Goal: Task Accomplishment & Management: Use online tool/utility

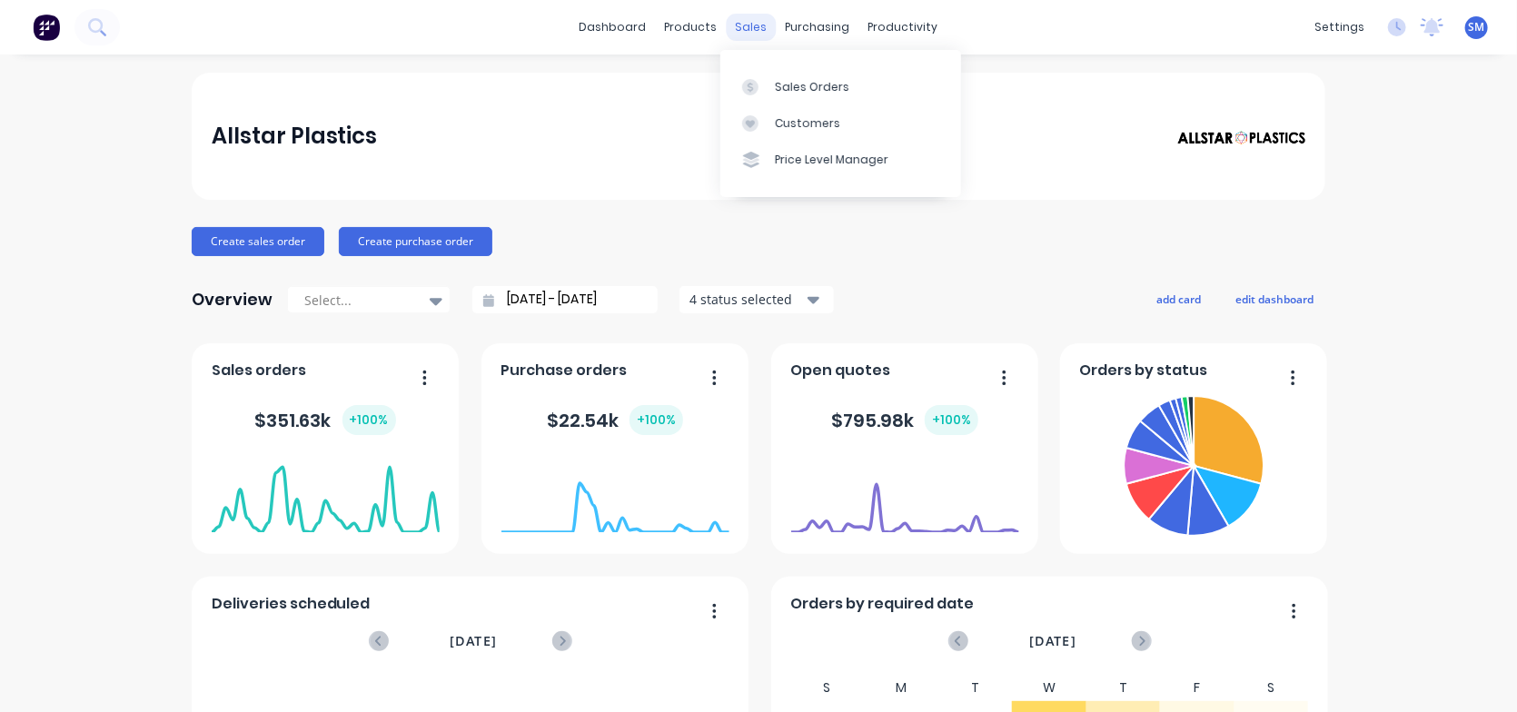
click at [750, 27] on div "sales" at bounding box center [752, 27] width 50 height 27
click at [782, 75] on link "Sales Orders" at bounding box center [840, 86] width 241 height 36
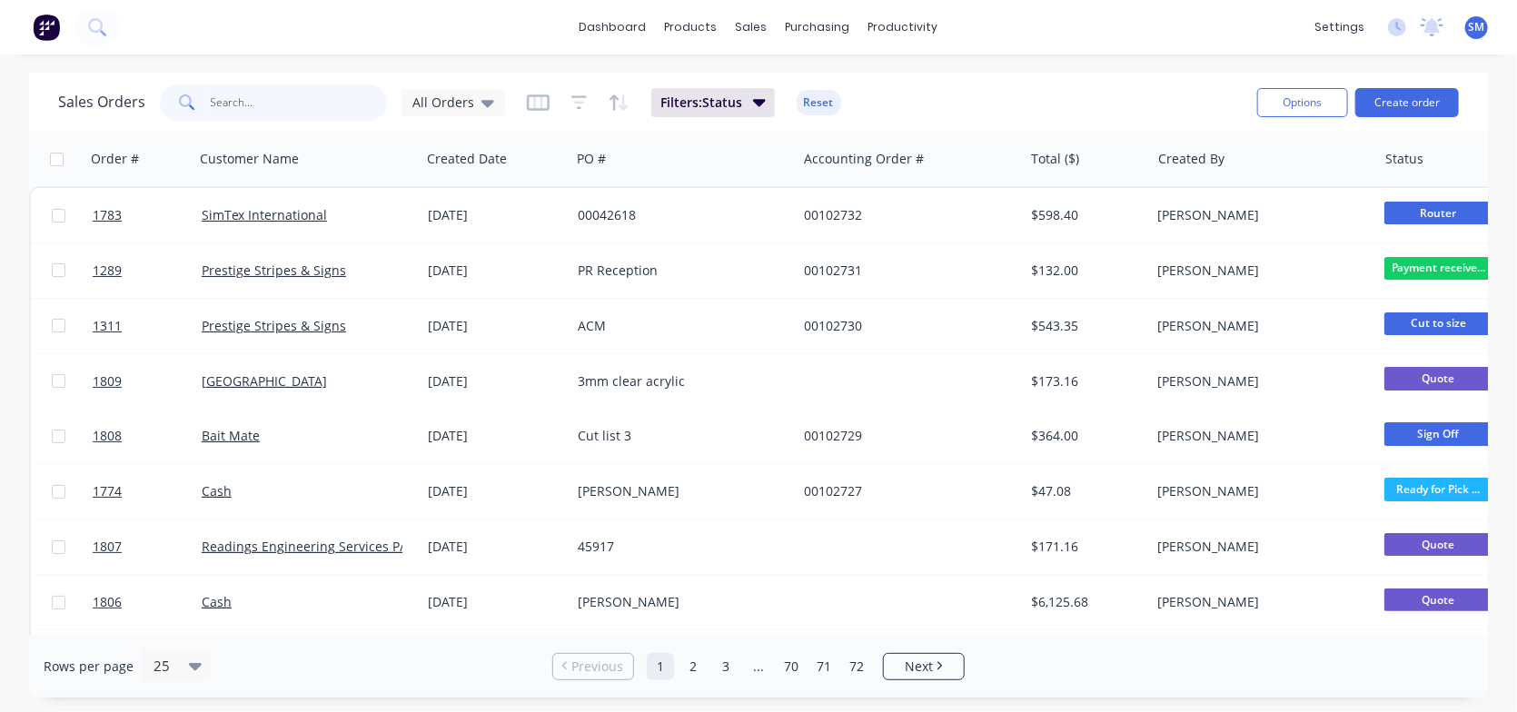
click at [272, 98] on input "text" at bounding box center [299, 102] width 177 height 36
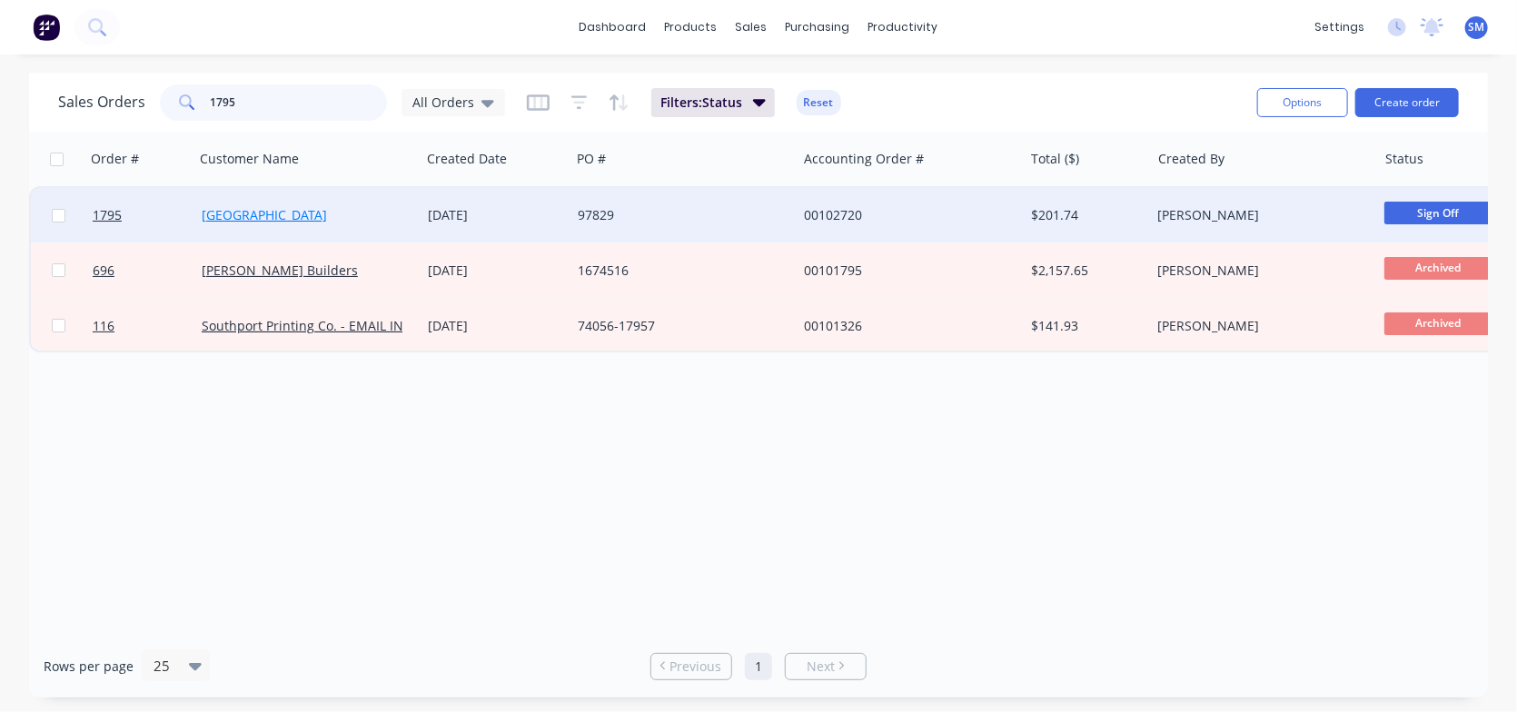
type input "1795"
click at [253, 214] on link "[GEOGRAPHIC_DATA]" at bounding box center [264, 214] width 125 height 17
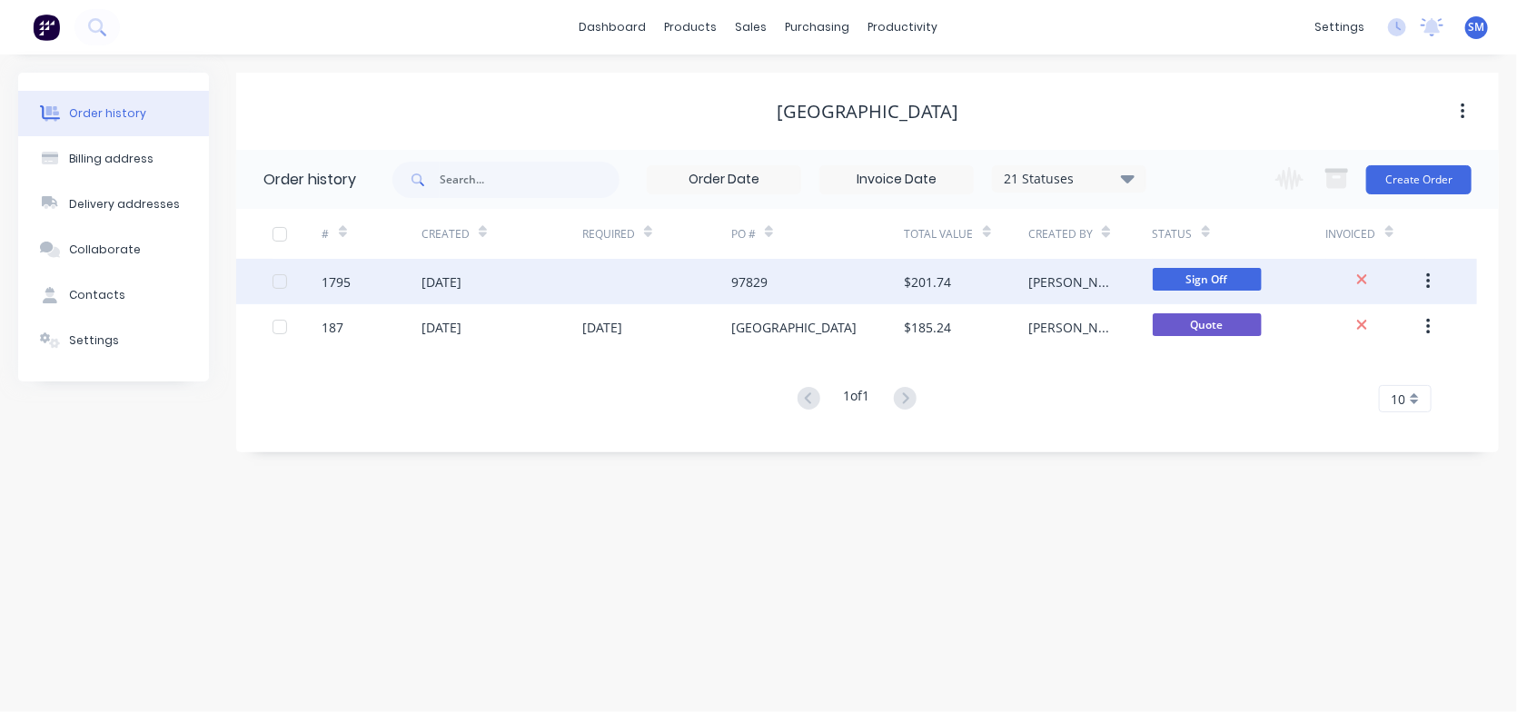
click at [1431, 277] on button "button" at bounding box center [1428, 281] width 43 height 33
click at [350, 286] on div "1795" at bounding box center [336, 282] width 29 height 19
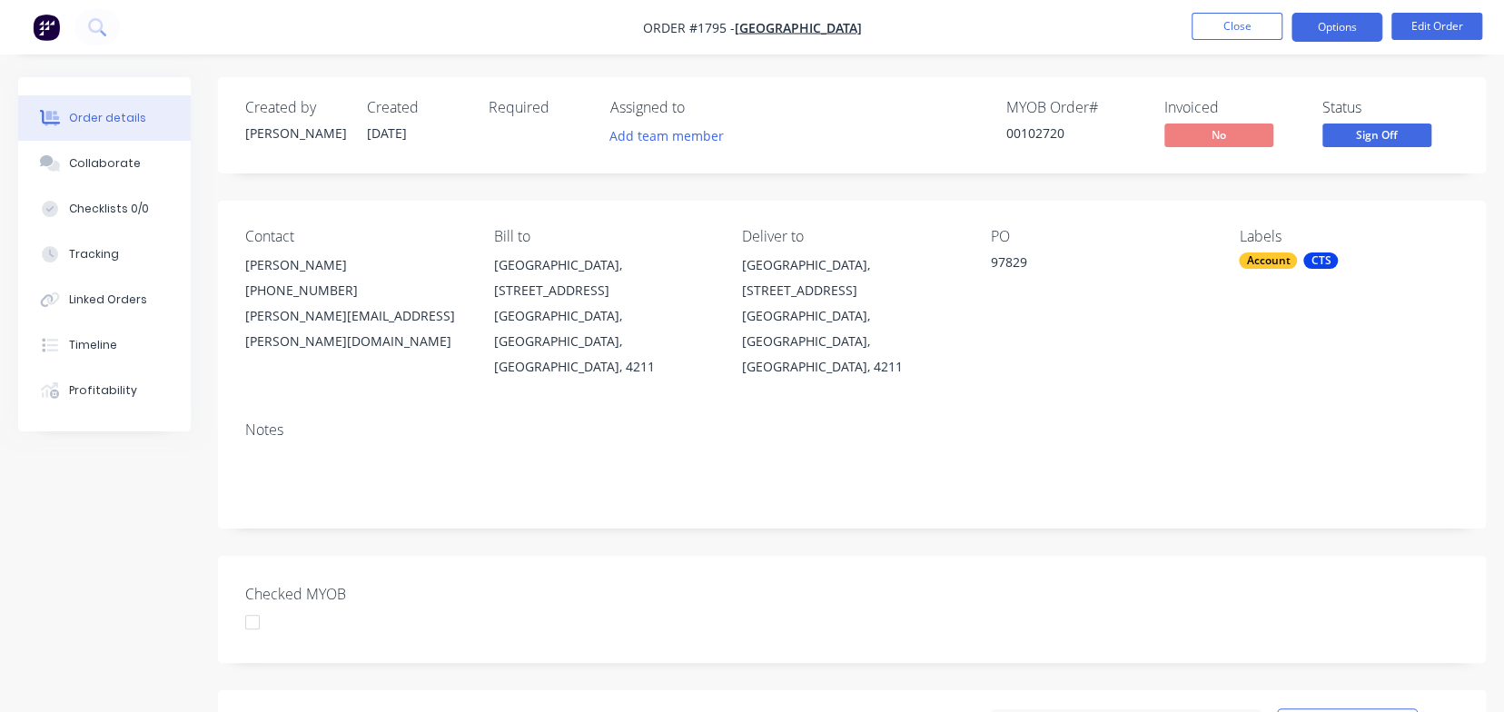
click at [1316, 19] on button "Options" at bounding box center [1337, 27] width 91 height 29
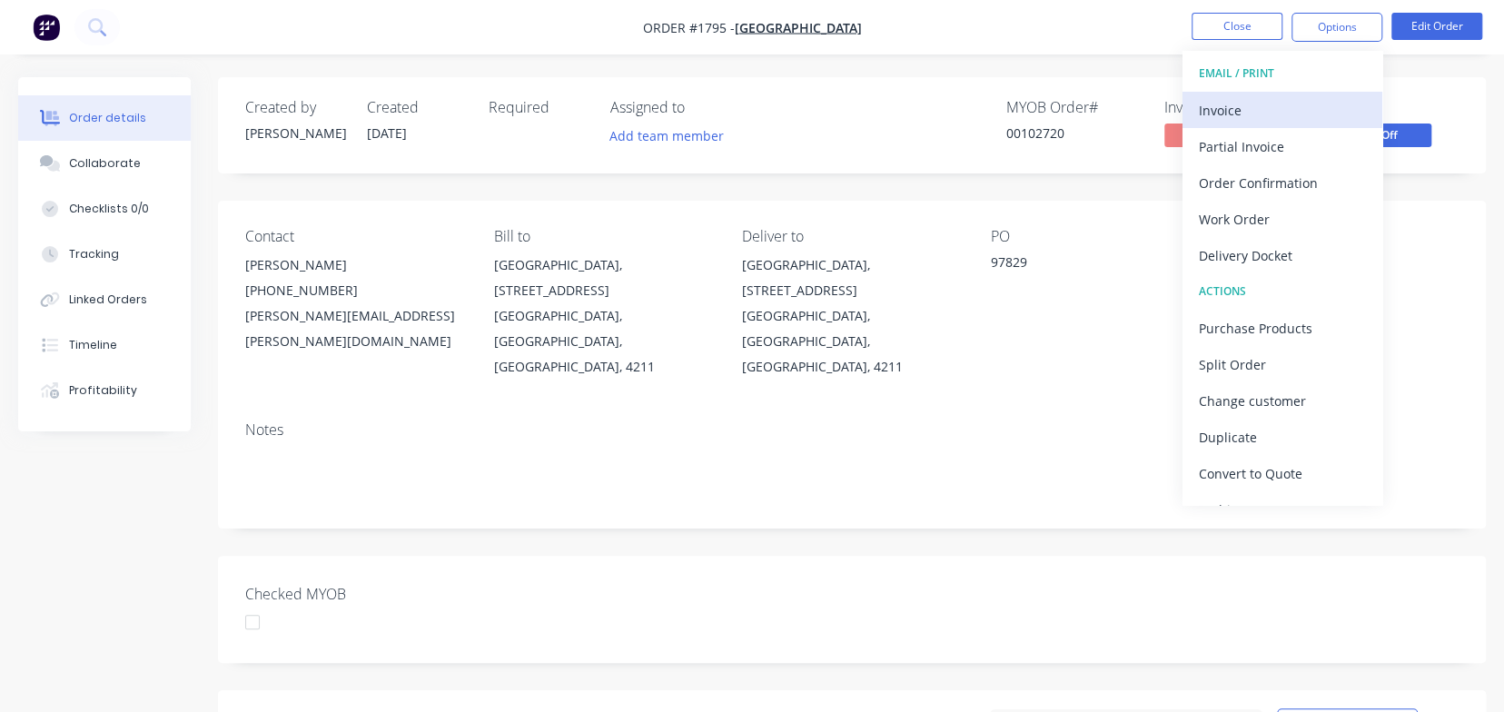
click at [1224, 100] on div "Invoice" at bounding box center [1282, 110] width 167 height 26
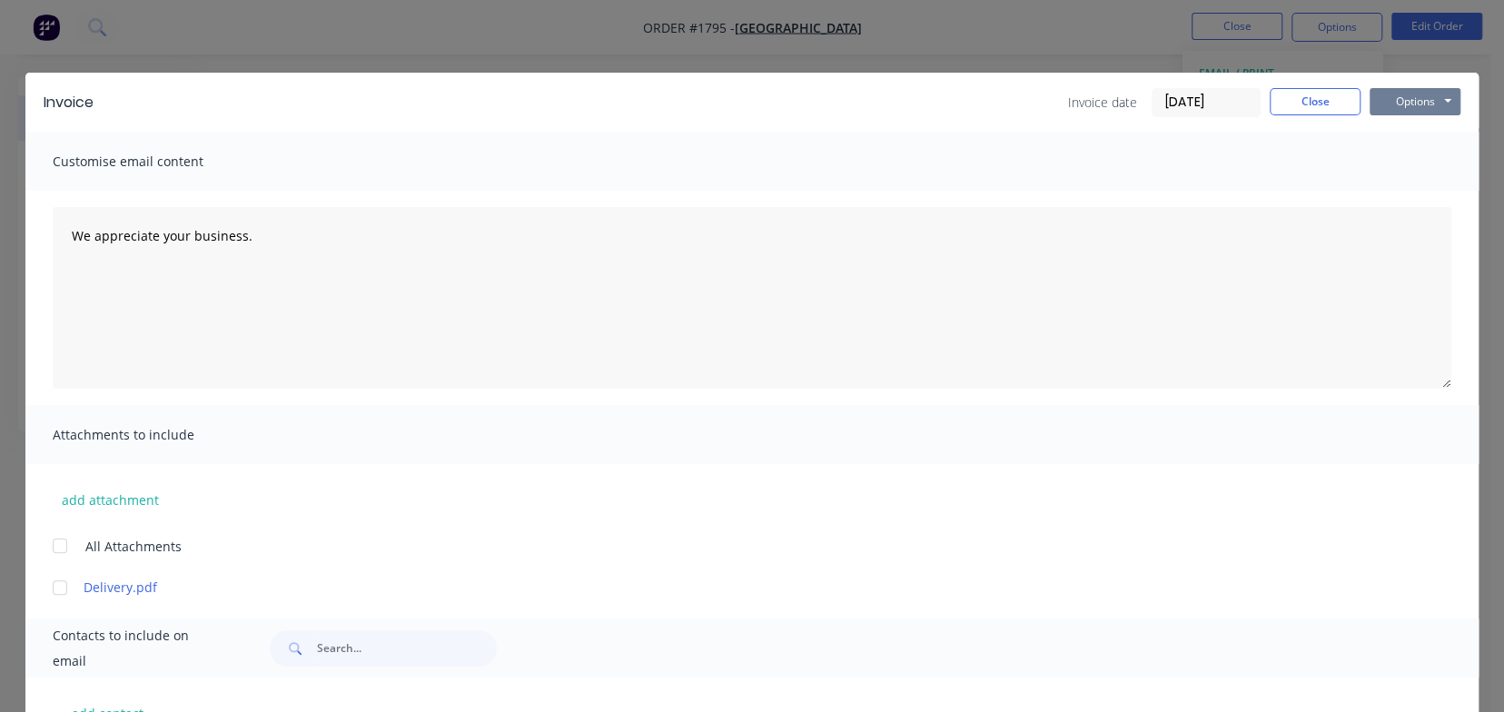
click at [1419, 95] on button "Options" at bounding box center [1415, 101] width 91 height 27
click at [1415, 163] on button "Print" at bounding box center [1428, 164] width 116 height 30
click at [1297, 99] on button "Close" at bounding box center [1315, 101] width 91 height 27
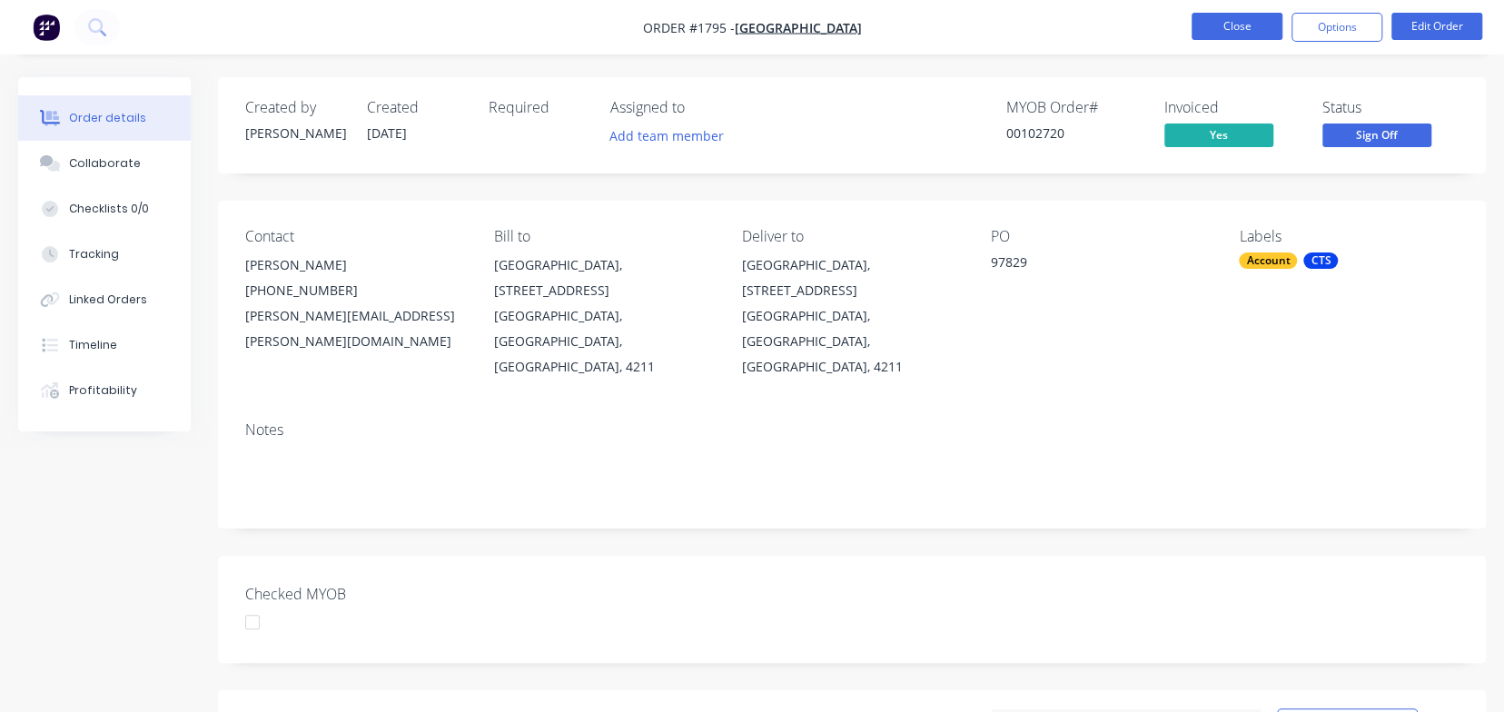
click at [1243, 21] on button "Close" at bounding box center [1237, 26] width 91 height 27
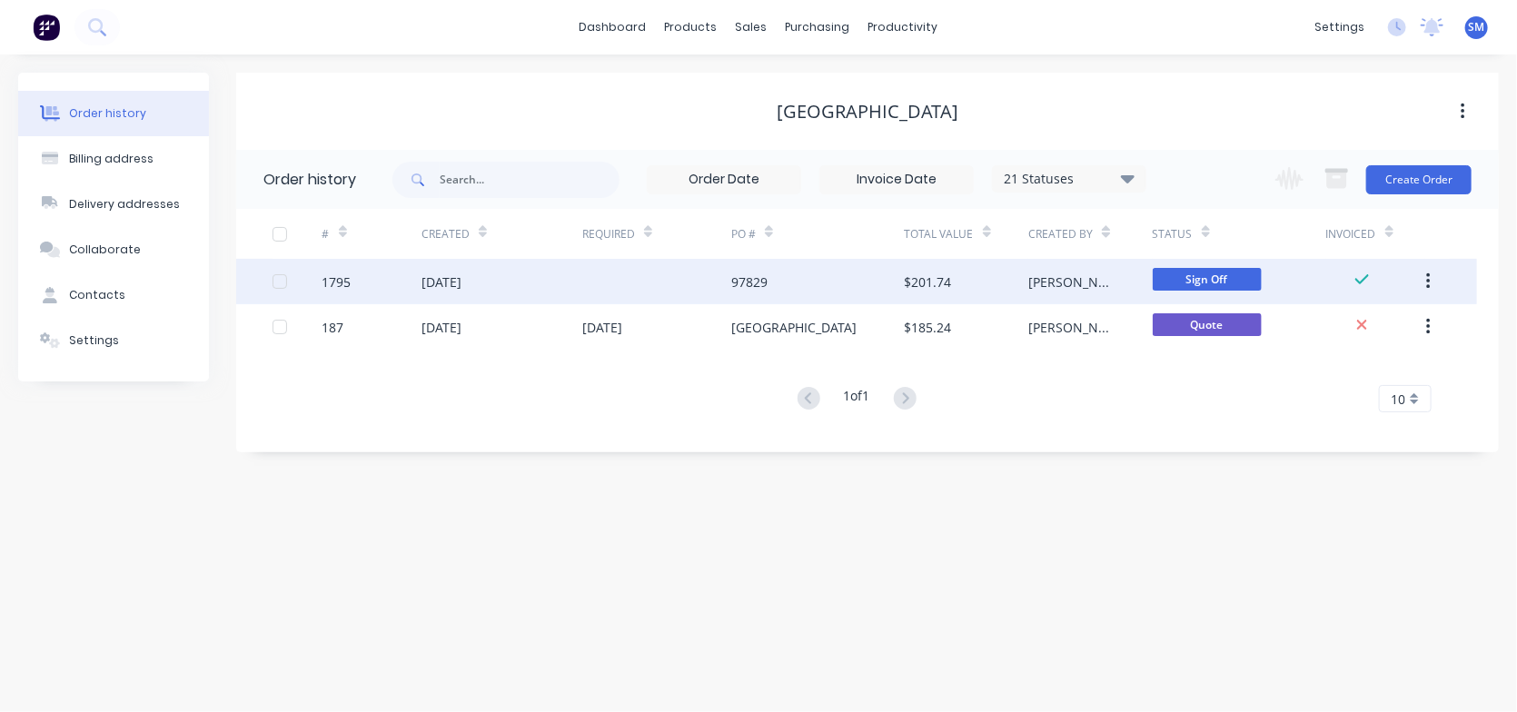
click at [1429, 276] on icon "button" at bounding box center [1428, 281] width 4 height 16
click at [339, 281] on div "1795" at bounding box center [336, 282] width 29 height 19
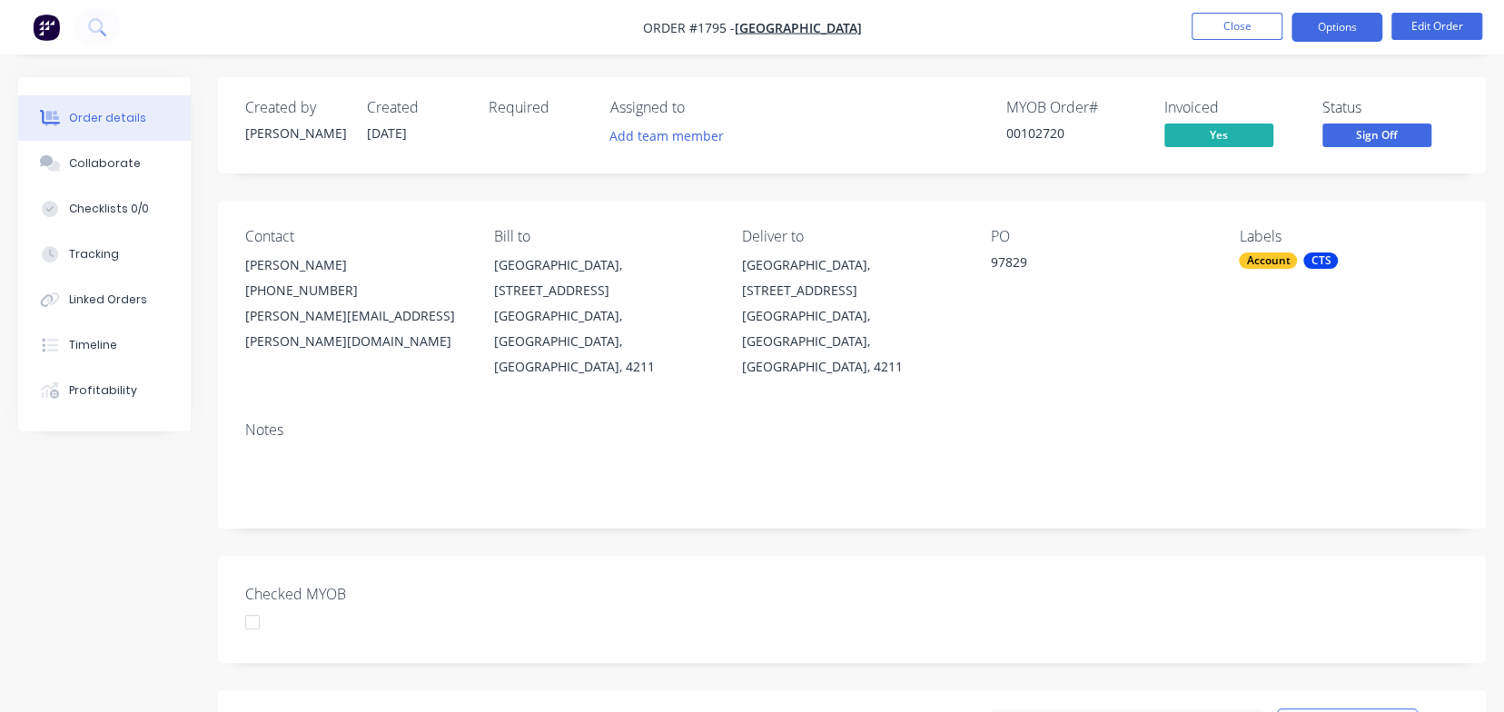
click at [1356, 28] on button "Options" at bounding box center [1337, 27] width 91 height 29
click at [1448, 91] on div "Created by [PERSON_NAME] Created [DATE] Required Assigned to Add team member MY…" at bounding box center [852, 125] width 1268 height 96
click at [1326, 23] on button "Options" at bounding box center [1337, 27] width 91 height 29
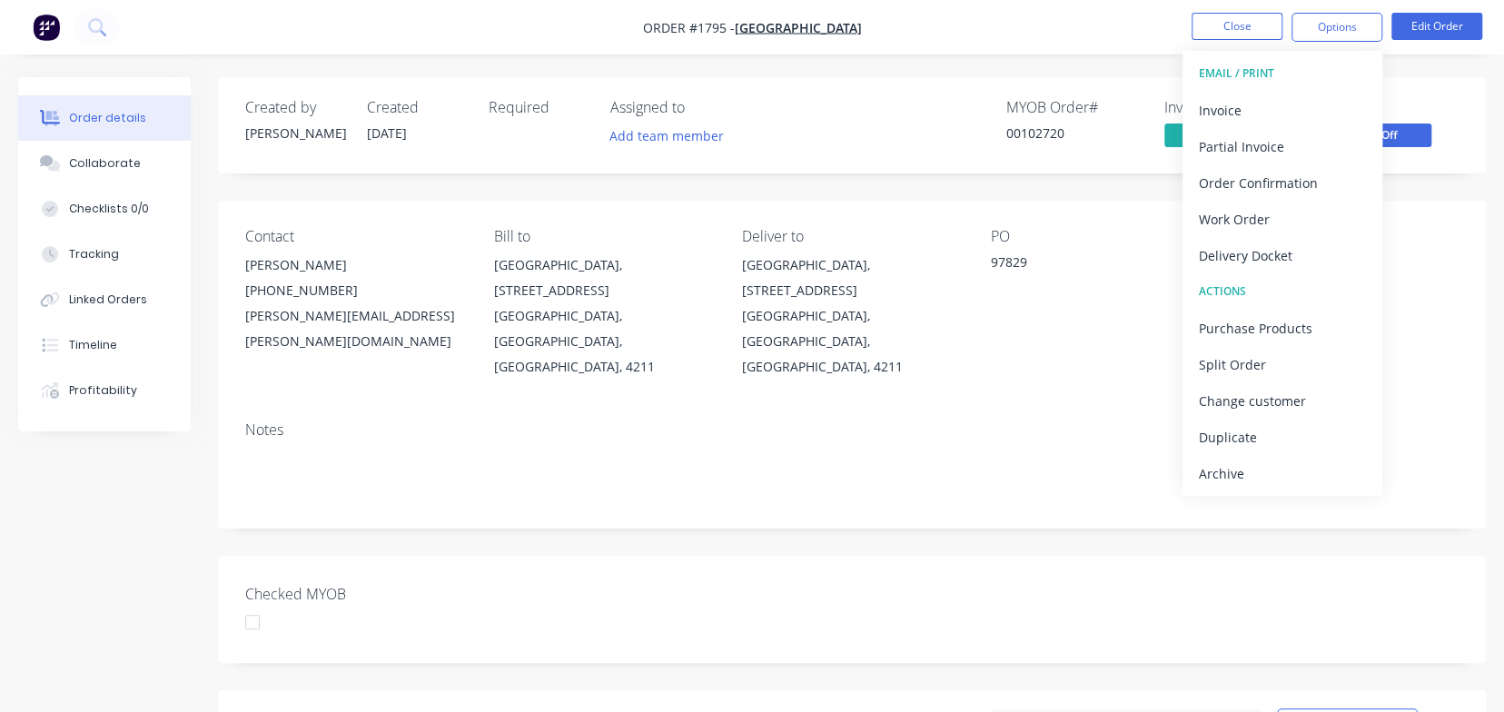
click at [1424, 201] on div "Contact [PERSON_NAME] [PHONE_NUMBER] [PERSON_NAME][EMAIL_ADDRESS][PERSON_NAME][…" at bounding box center [852, 304] width 1268 height 206
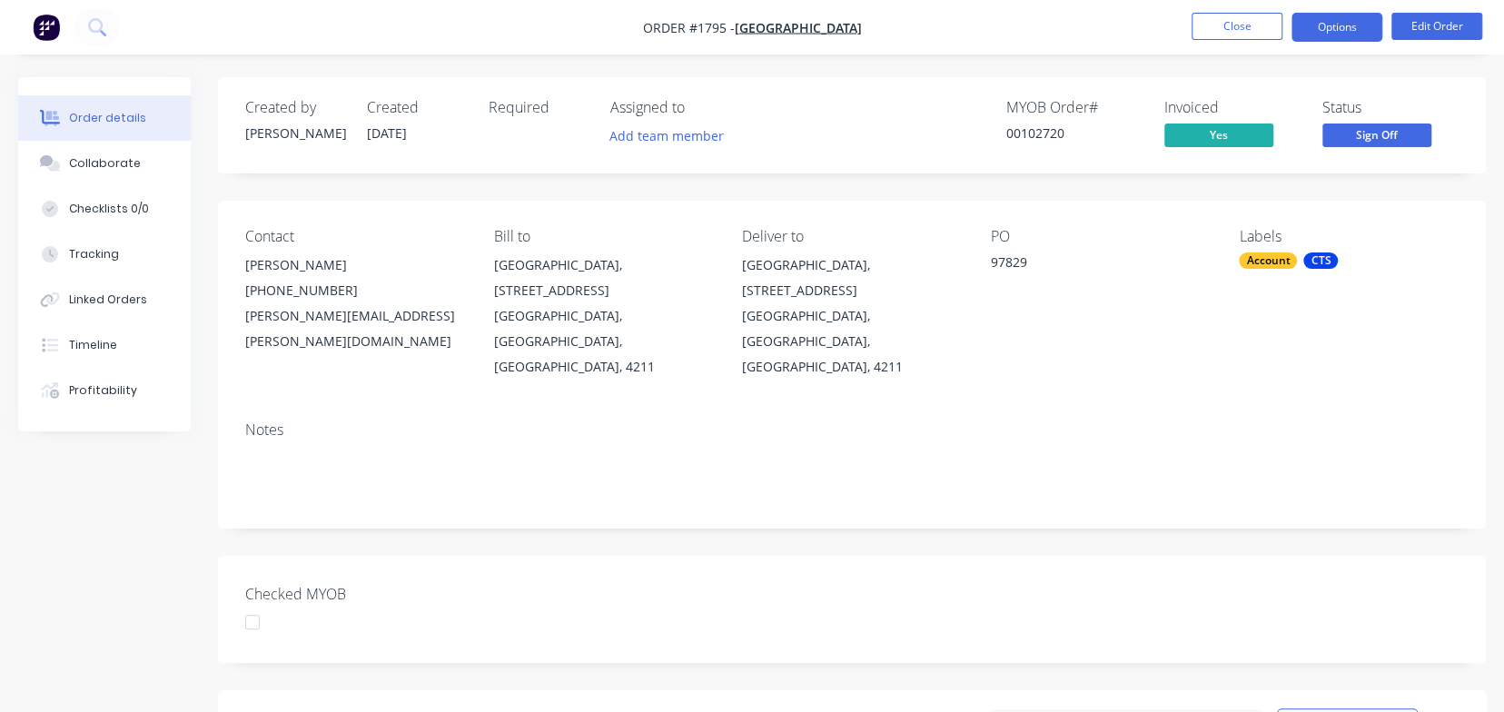
click at [1324, 26] on button "Options" at bounding box center [1337, 27] width 91 height 29
click at [1399, 250] on div "Labels Account CTS" at bounding box center [1349, 304] width 220 height 152
click at [1340, 24] on button "Options" at bounding box center [1337, 27] width 91 height 29
click at [1417, 324] on div "Labels Account CTS" at bounding box center [1349, 304] width 220 height 152
click at [1226, 35] on button "Close" at bounding box center [1237, 26] width 91 height 27
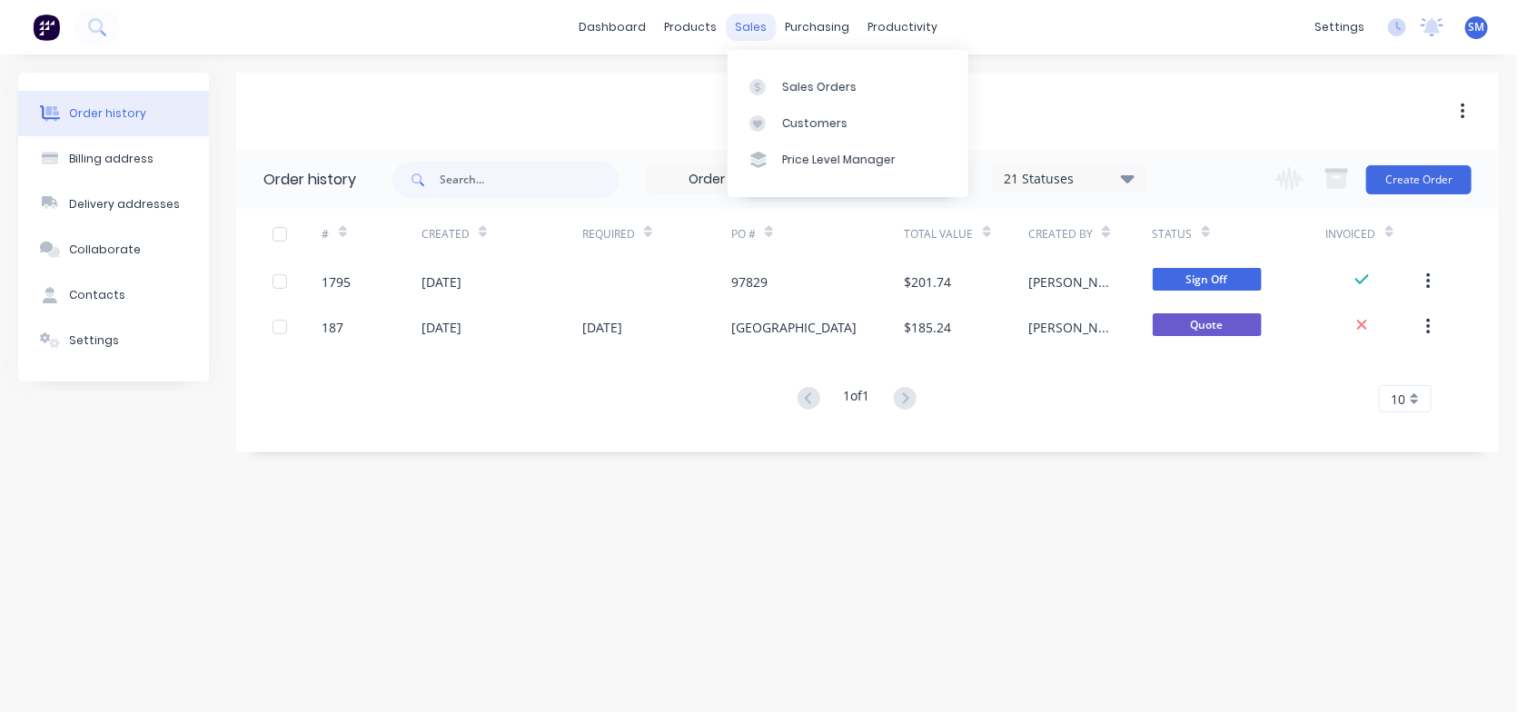
click at [758, 21] on div "sales" at bounding box center [752, 27] width 50 height 27
click at [796, 83] on div "Sales Orders" at bounding box center [819, 87] width 74 height 16
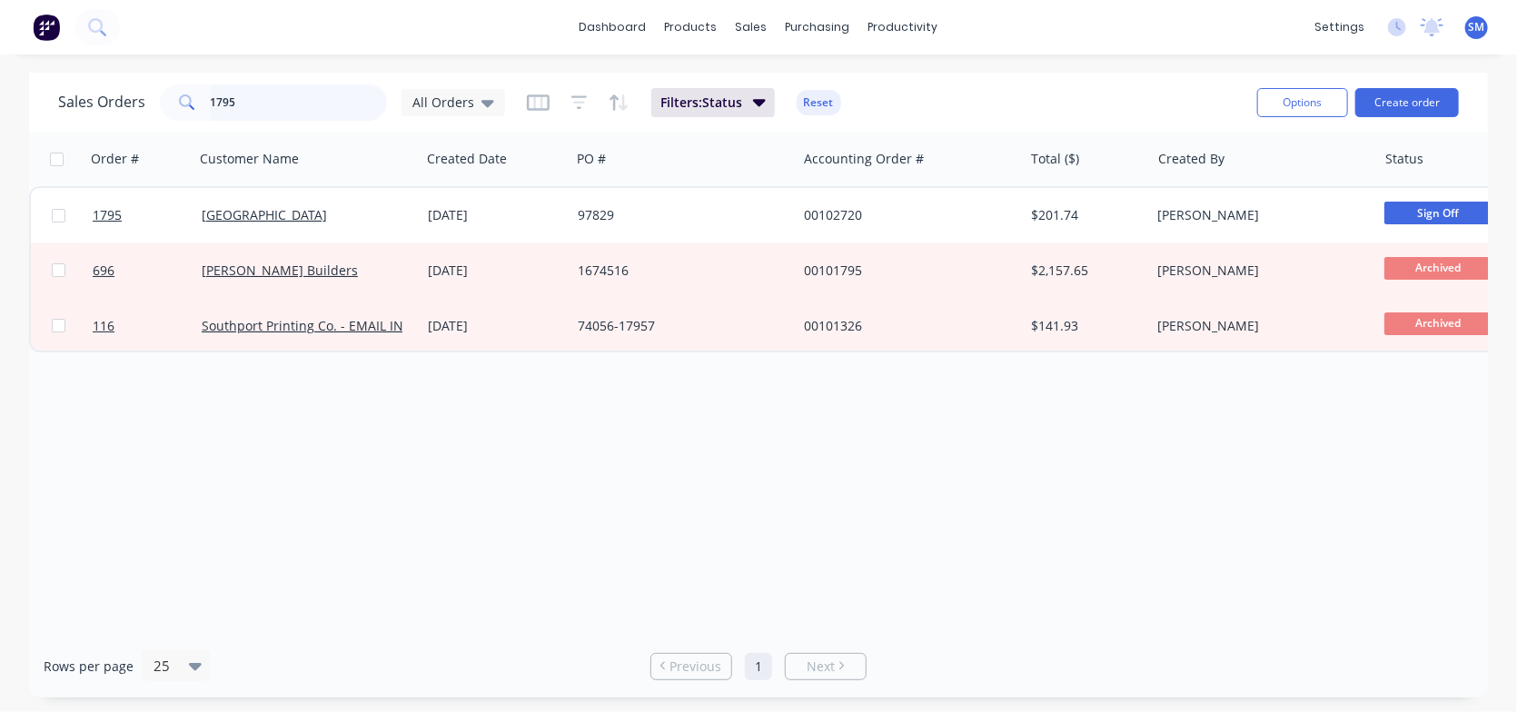
click at [249, 99] on input "1795" at bounding box center [299, 102] width 177 height 36
type input "1"
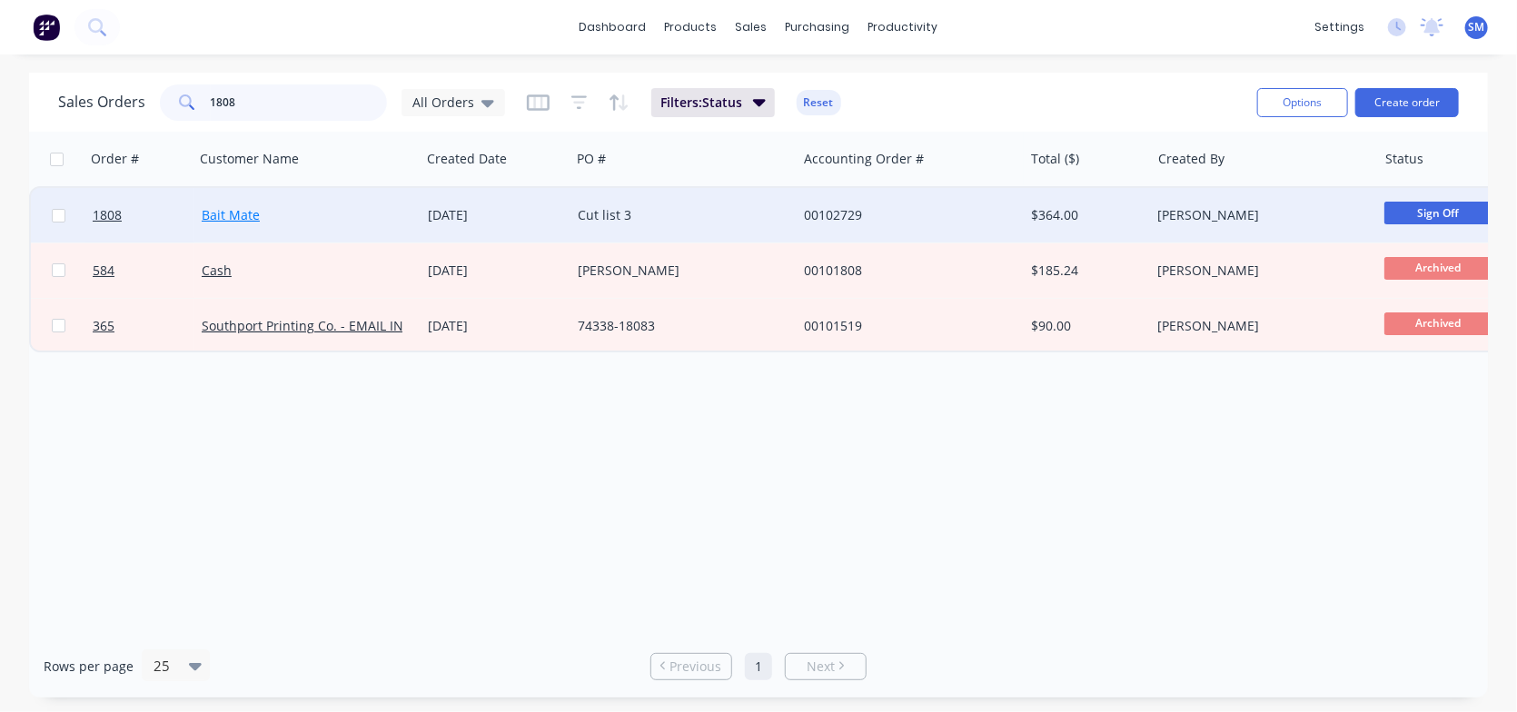
type input "1808"
click at [226, 219] on link "Bait Mate" at bounding box center [231, 214] width 58 height 17
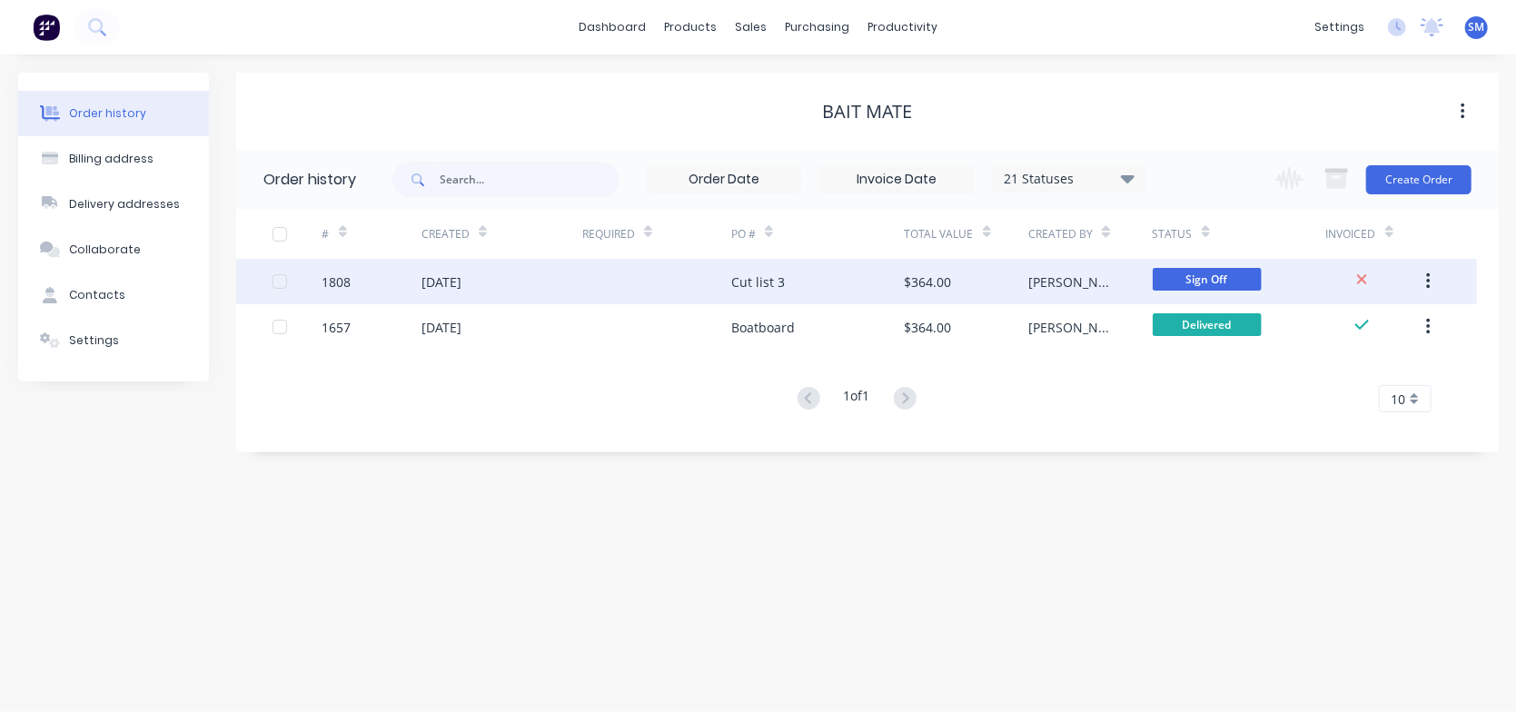
click at [461, 273] on div "[DATE]" at bounding box center [442, 282] width 40 height 19
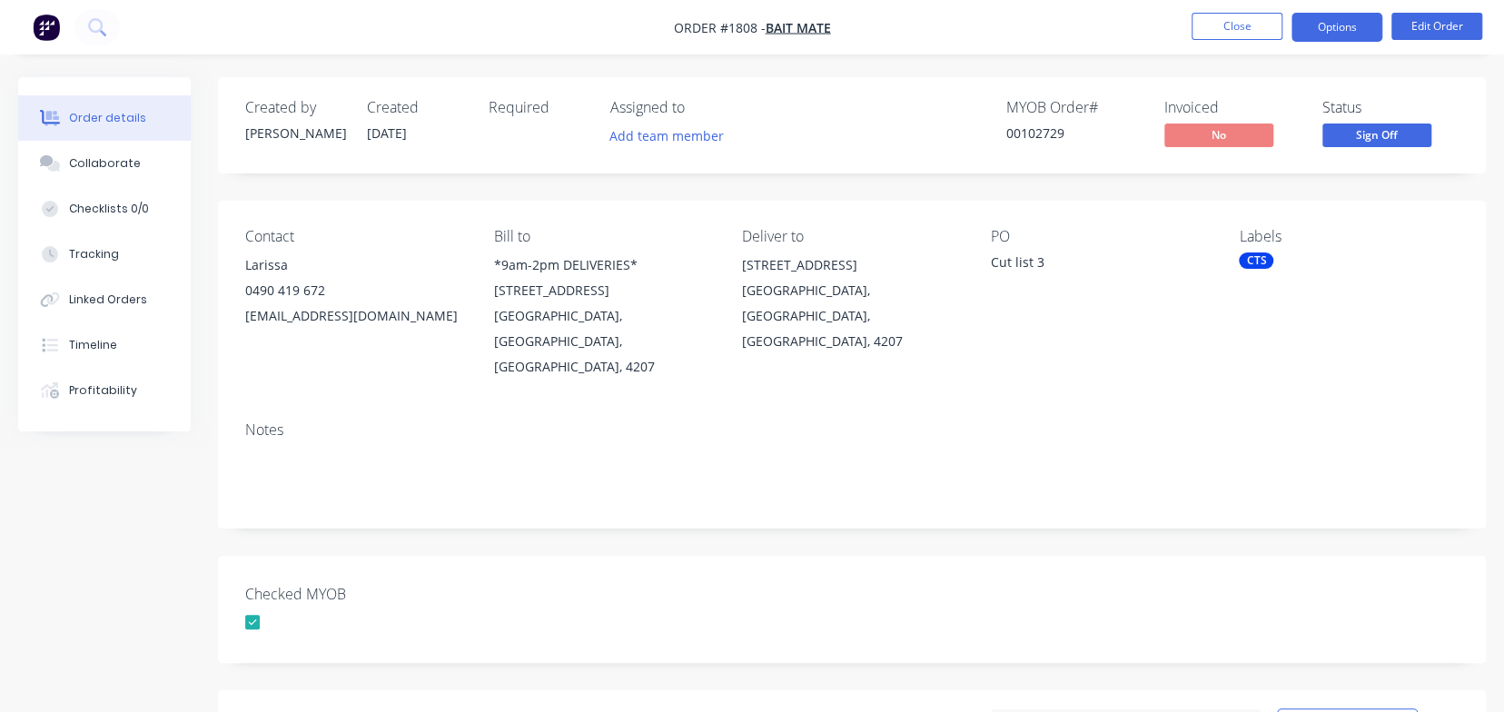
click at [1352, 23] on button "Options" at bounding box center [1337, 27] width 91 height 29
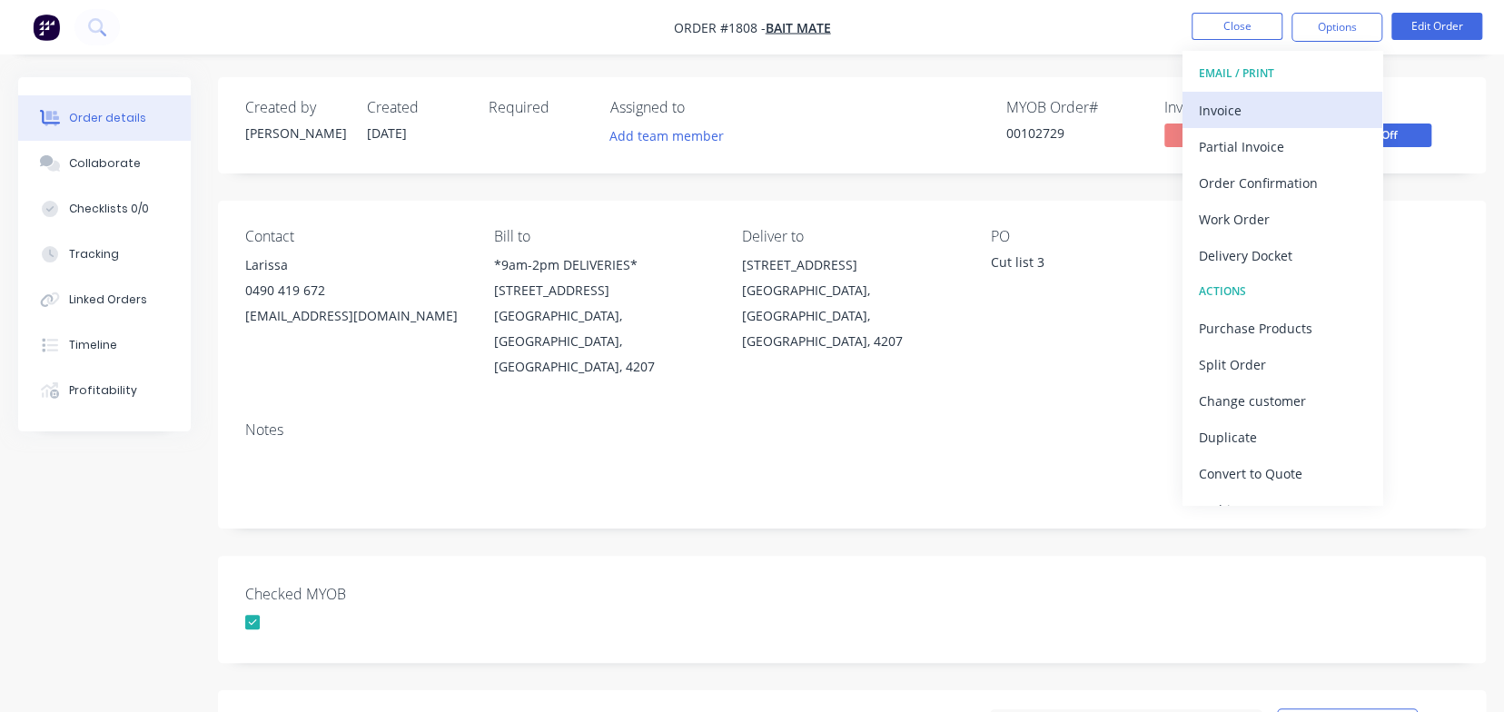
click at [1230, 110] on div "Invoice" at bounding box center [1282, 110] width 167 height 26
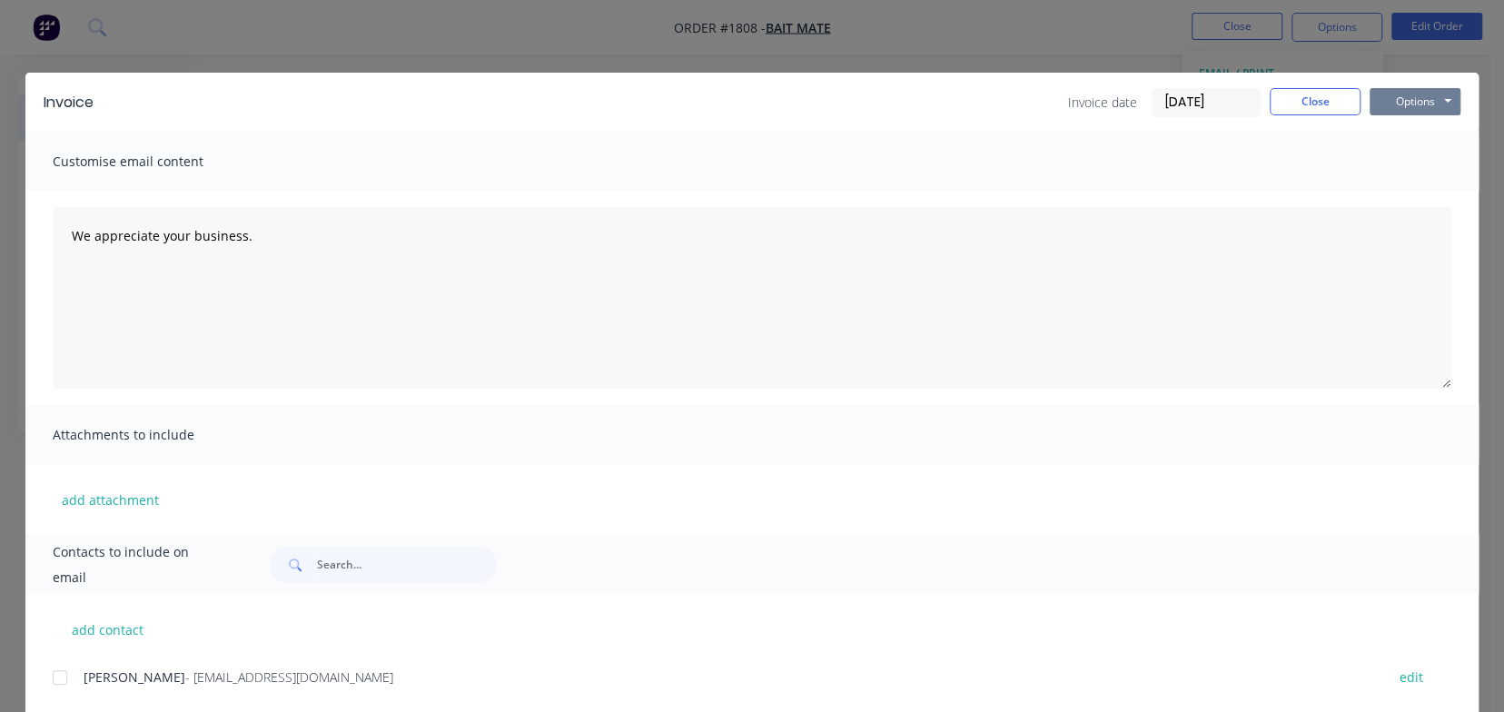
click at [1407, 105] on button "Options" at bounding box center [1415, 101] width 91 height 27
click at [1403, 163] on button "Print" at bounding box center [1428, 164] width 116 height 30
click at [1414, 102] on button "Options" at bounding box center [1415, 101] width 91 height 27
click at [1411, 193] on button "Email" at bounding box center [1428, 194] width 116 height 30
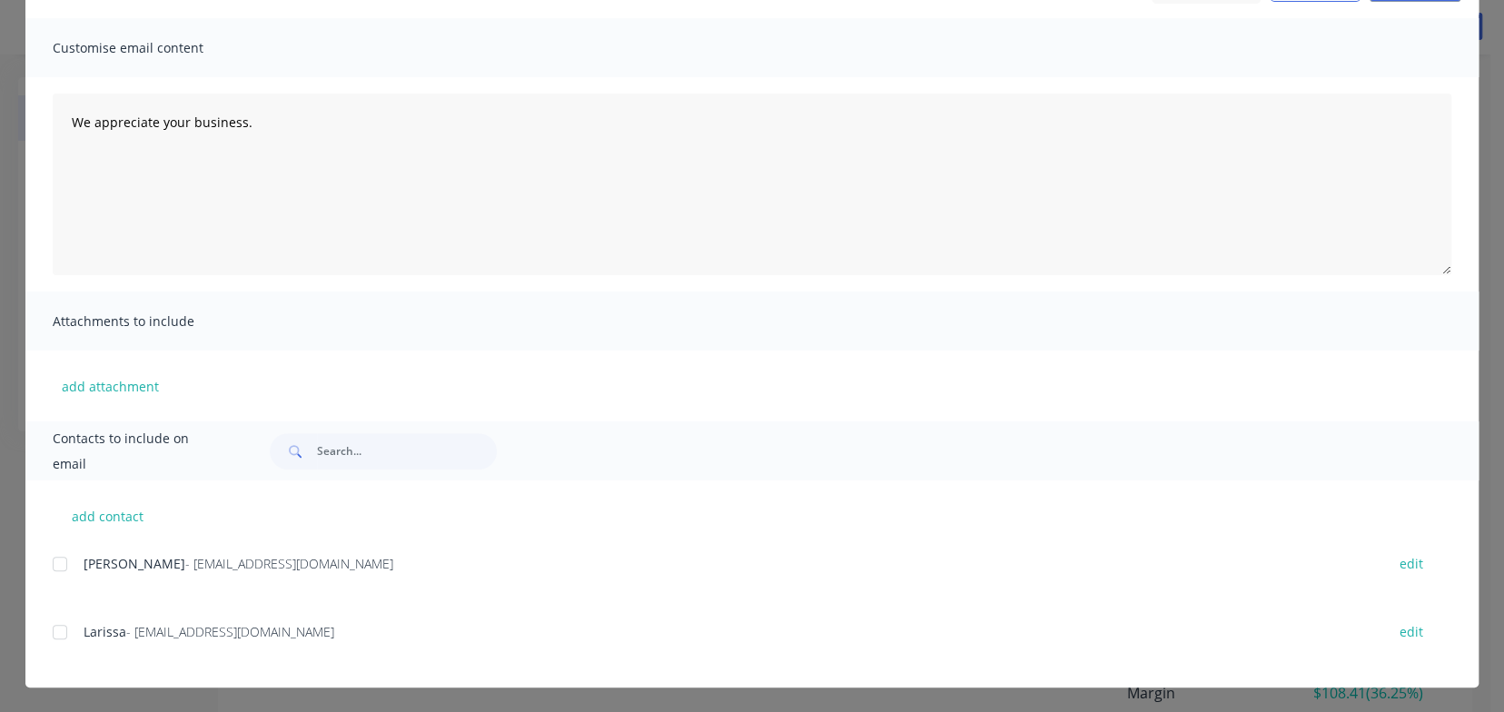
scroll to position [114, 0]
click at [46, 629] on div at bounding box center [60, 632] width 36 height 36
click at [53, 564] on div at bounding box center [60, 564] width 36 height 36
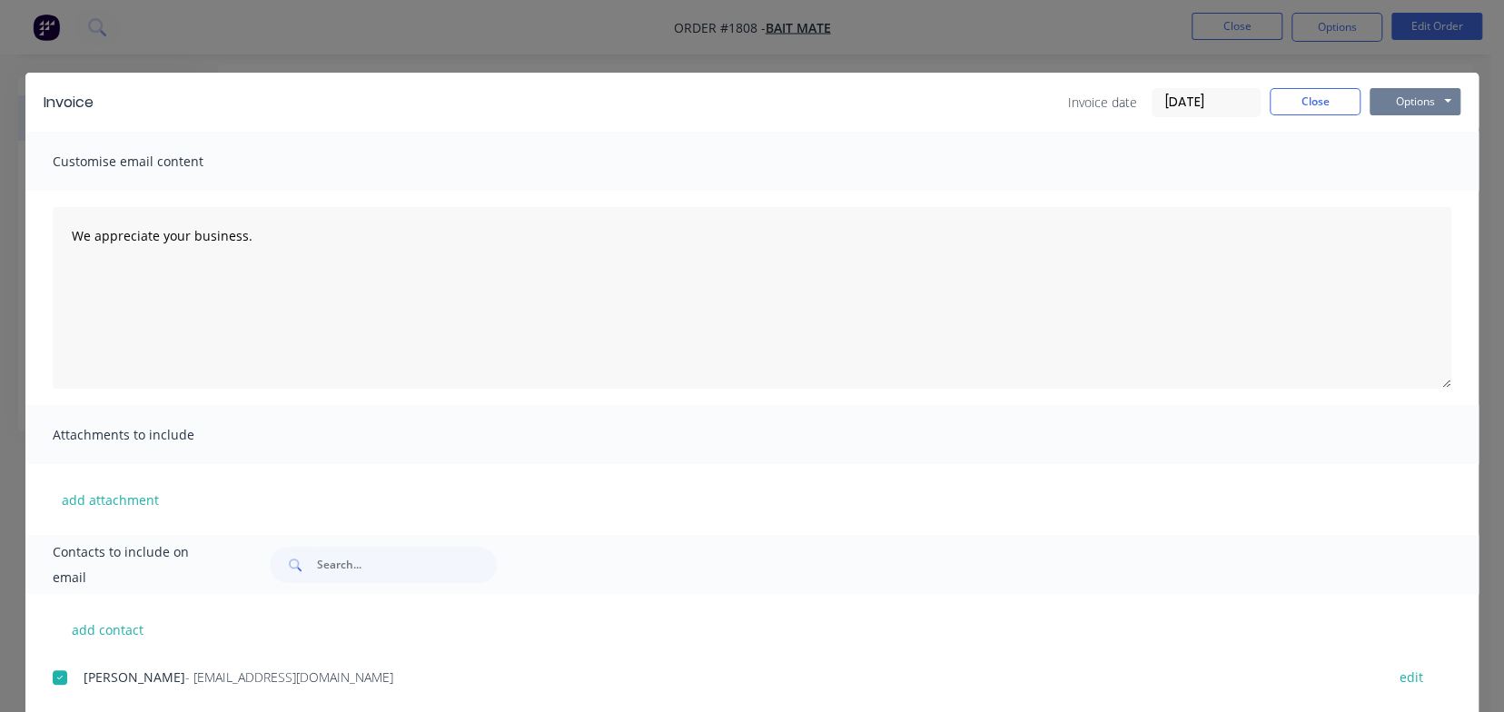
click at [1384, 98] on button "Options" at bounding box center [1415, 101] width 91 height 27
click at [1405, 180] on button "Email" at bounding box center [1428, 194] width 116 height 30
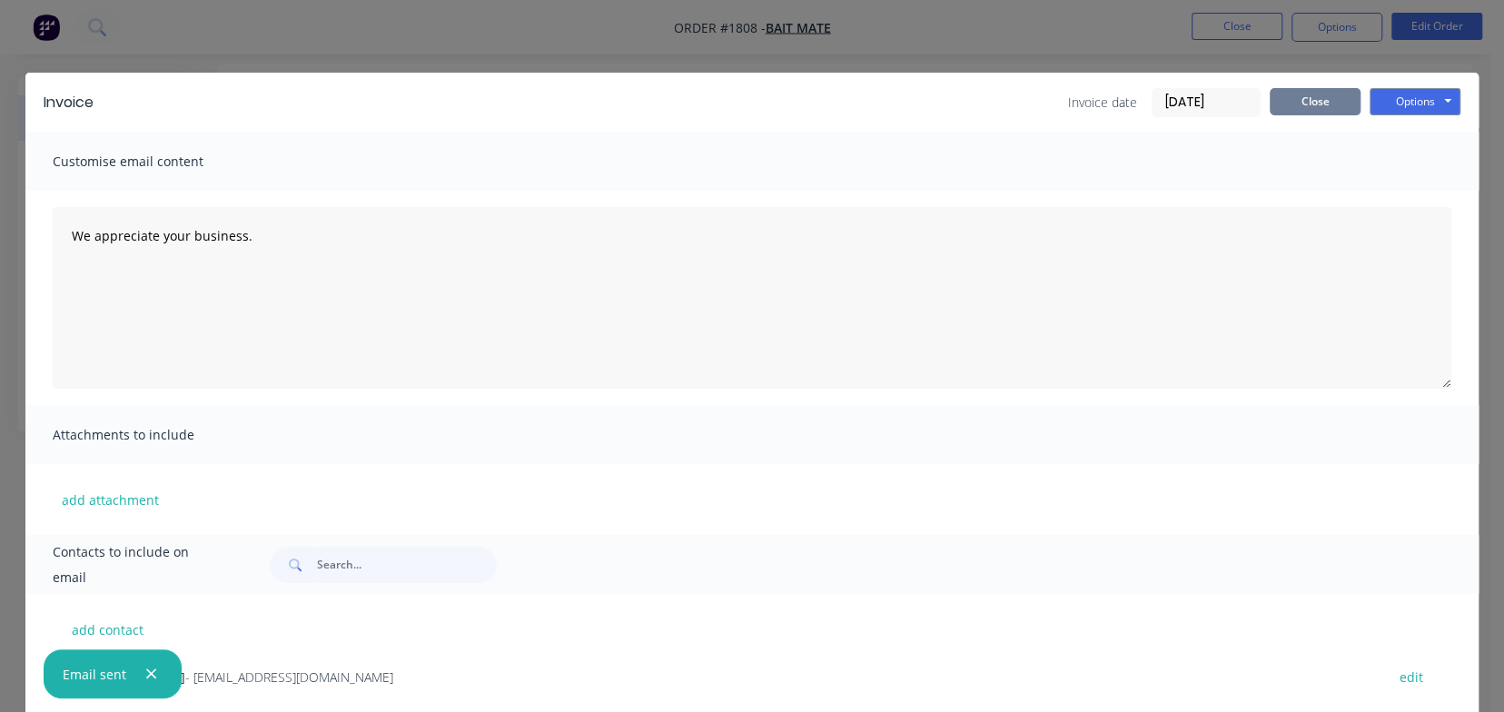
click at [1302, 88] on button "Close" at bounding box center [1315, 101] width 91 height 27
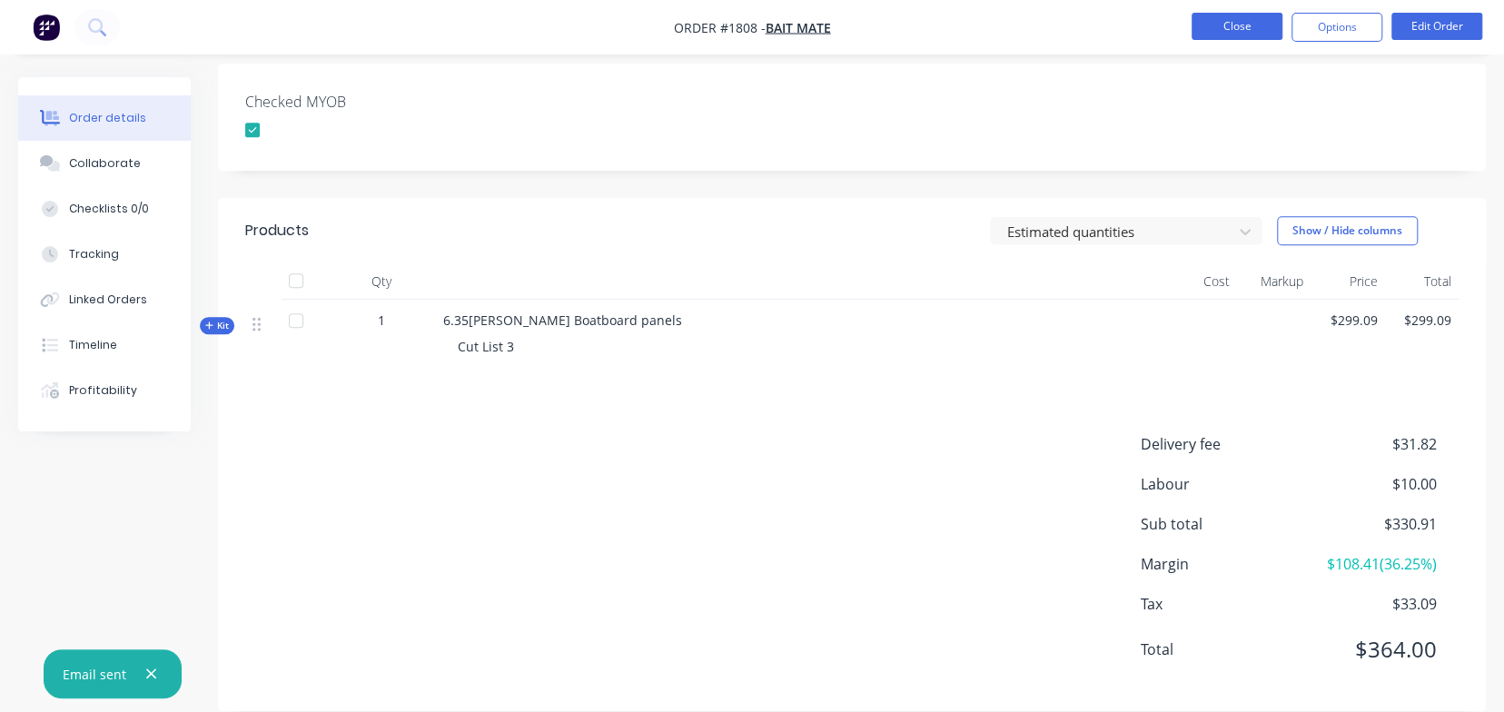
click at [1251, 22] on button "Close" at bounding box center [1237, 26] width 91 height 27
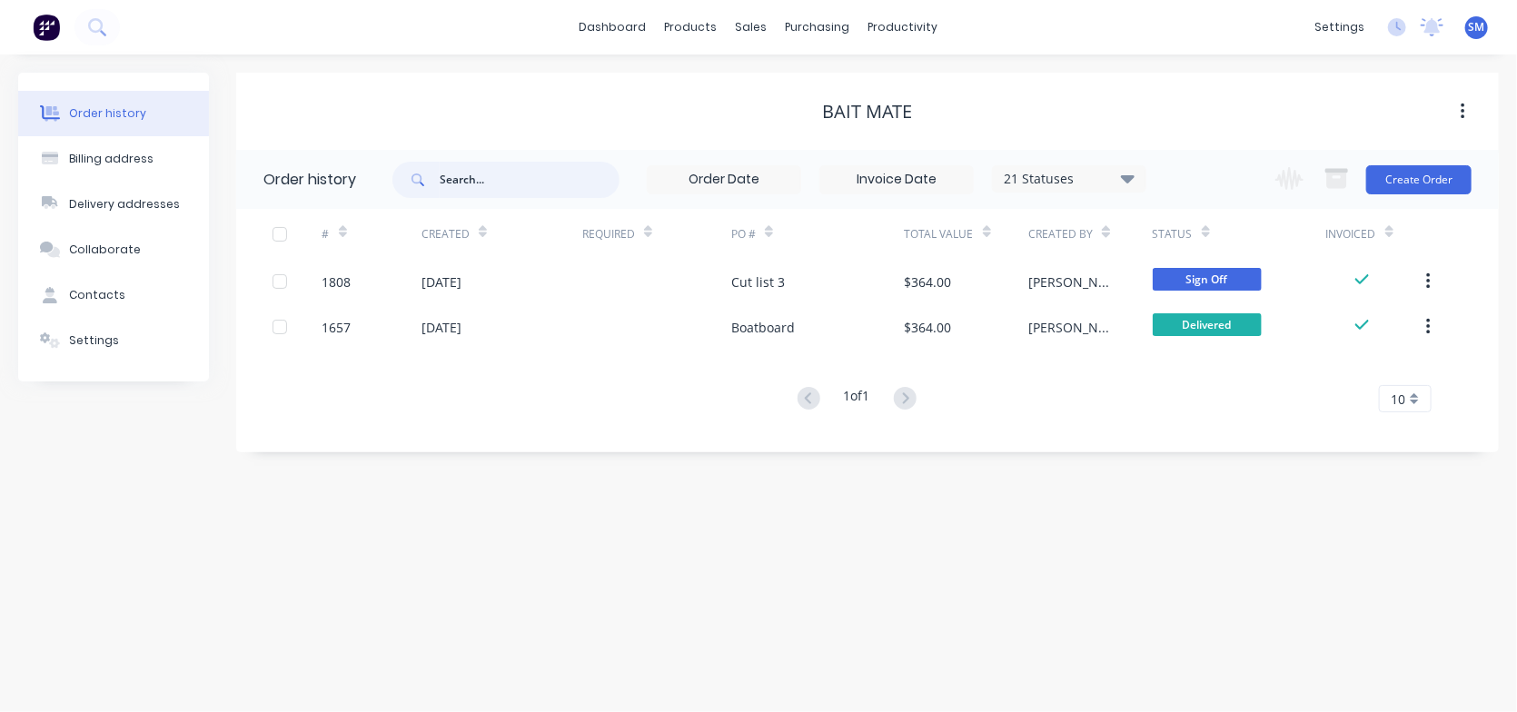
click at [478, 182] on input "text" at bounding box center [530, 180] width 180 height 36
click at [461, 198] on div "21 Statuses Invoice Status Invoiced Not Invoiced Partial Order Status All Archi…" at bounding box center [769, 179] width 754 height 59
click at [468, 179] on input "text" at bounding box center [530, 180] width 180 height 36
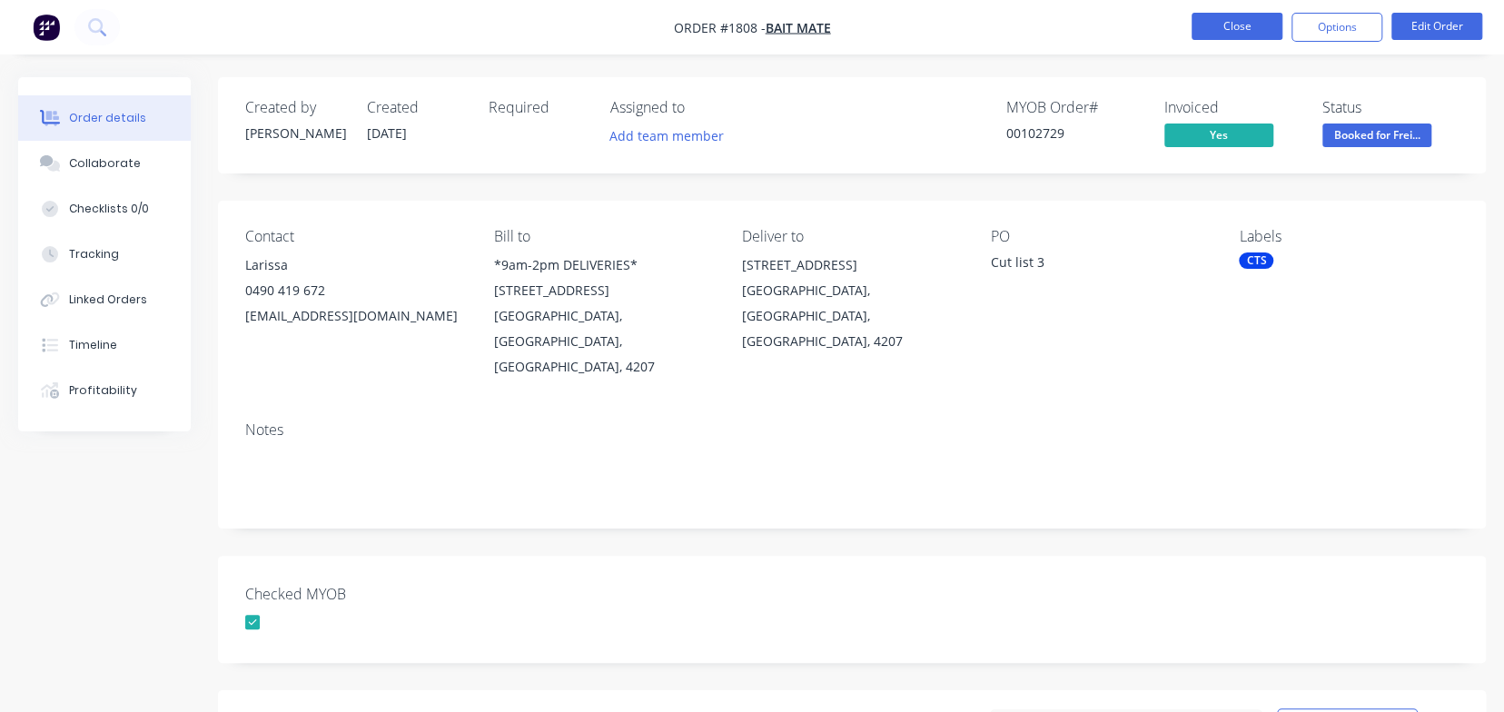
click at [1229, 29] on button "Close" at bounding box center [1237, 26] width 91 height 27
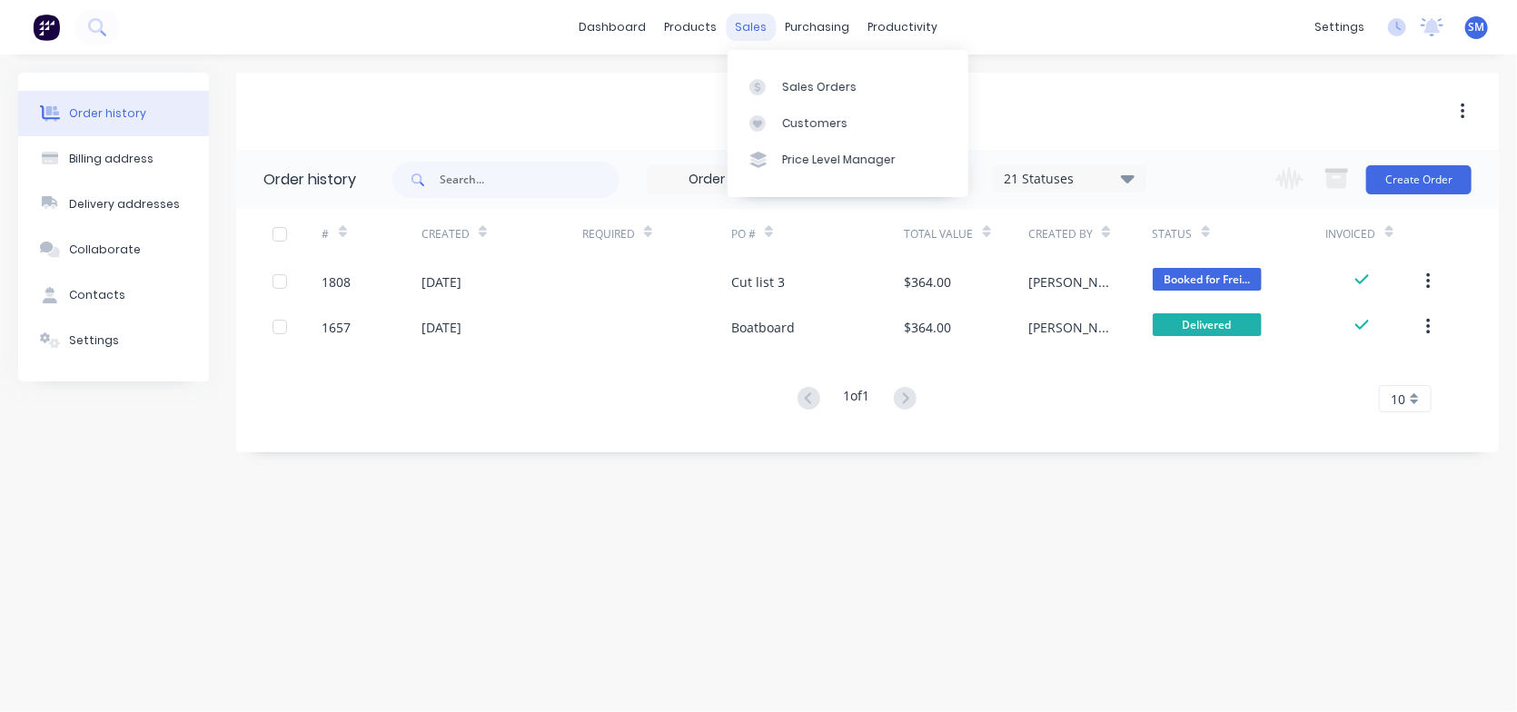
click at [757, 30] on div "sales" at bounding box center [752, 27] width 50 height 27
click at [800, 94] on div "Sales Orders" at bounding box center [819, 87] width 74 height 16
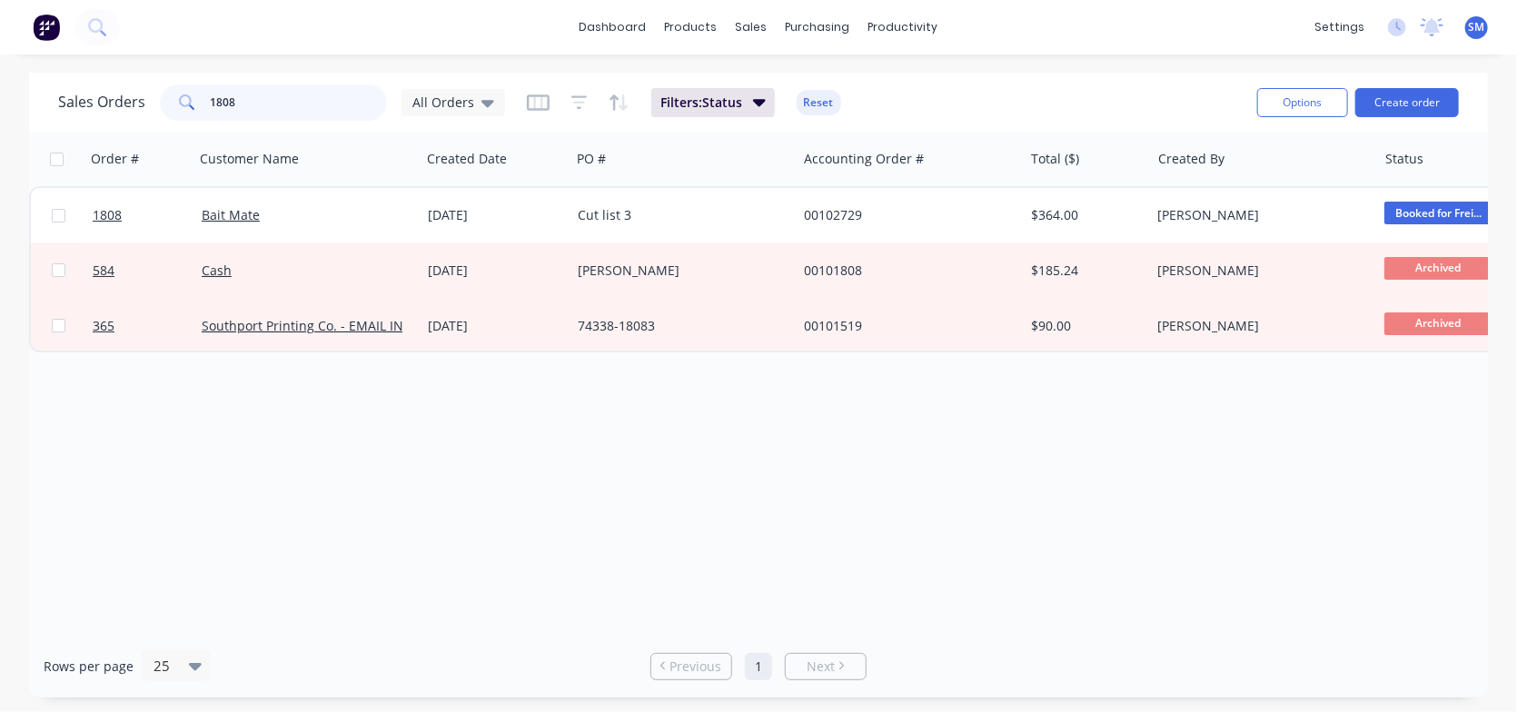
click at [297, 108] on input "1808" at bounding box center [299, 102] width 177 height 36
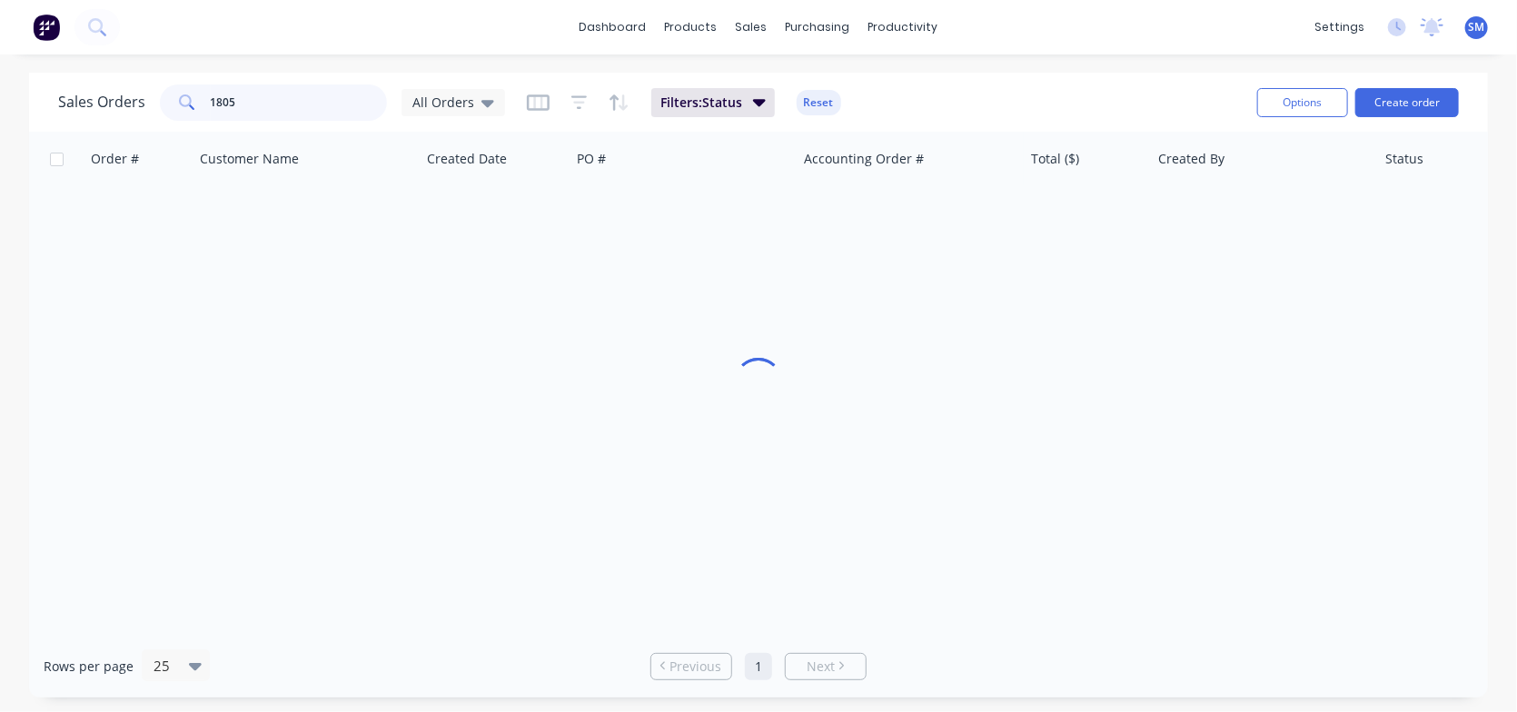
type input "1805"
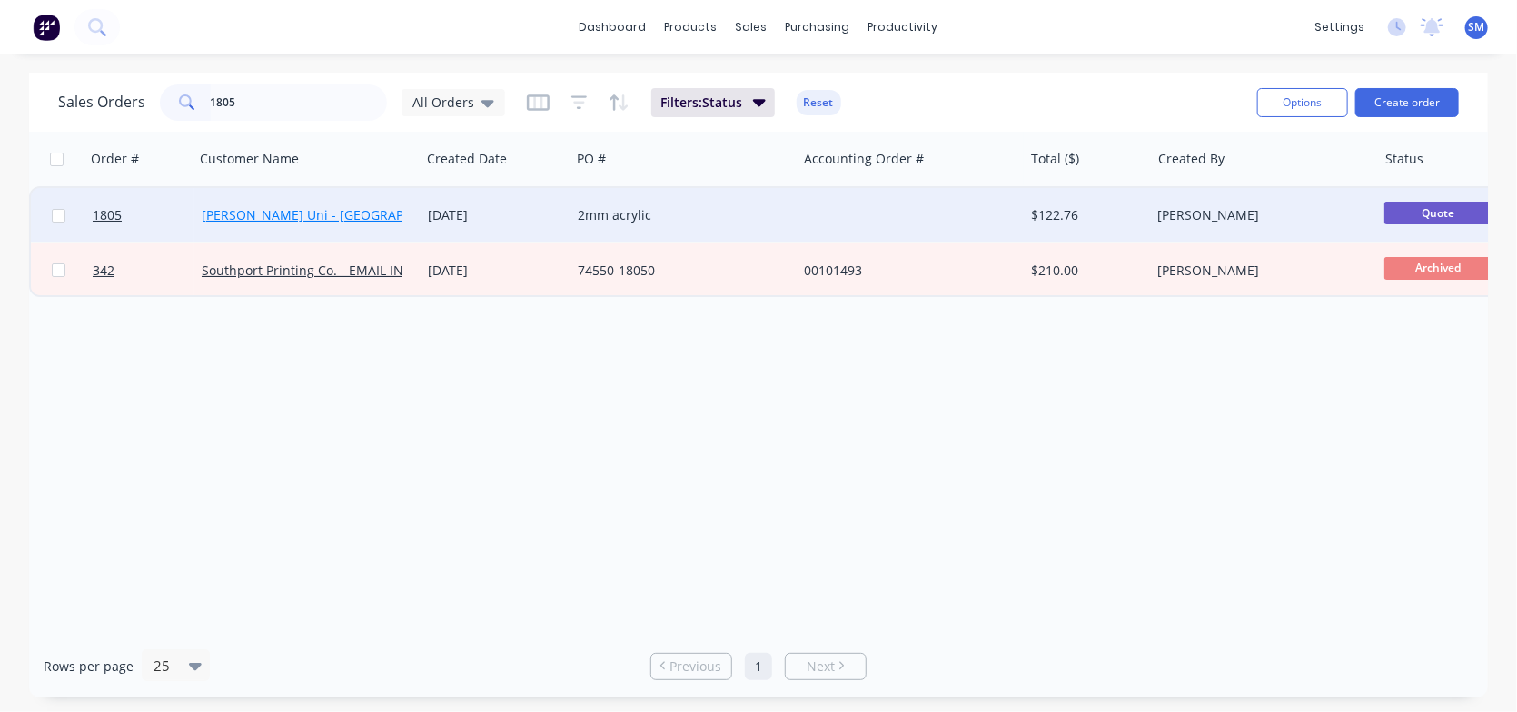
click at [293, 220] on link "[PERSON_NAME] Uni - [GEOGRAPHIC_DATA]" at bounding box center [333, 214] width 263 height 17
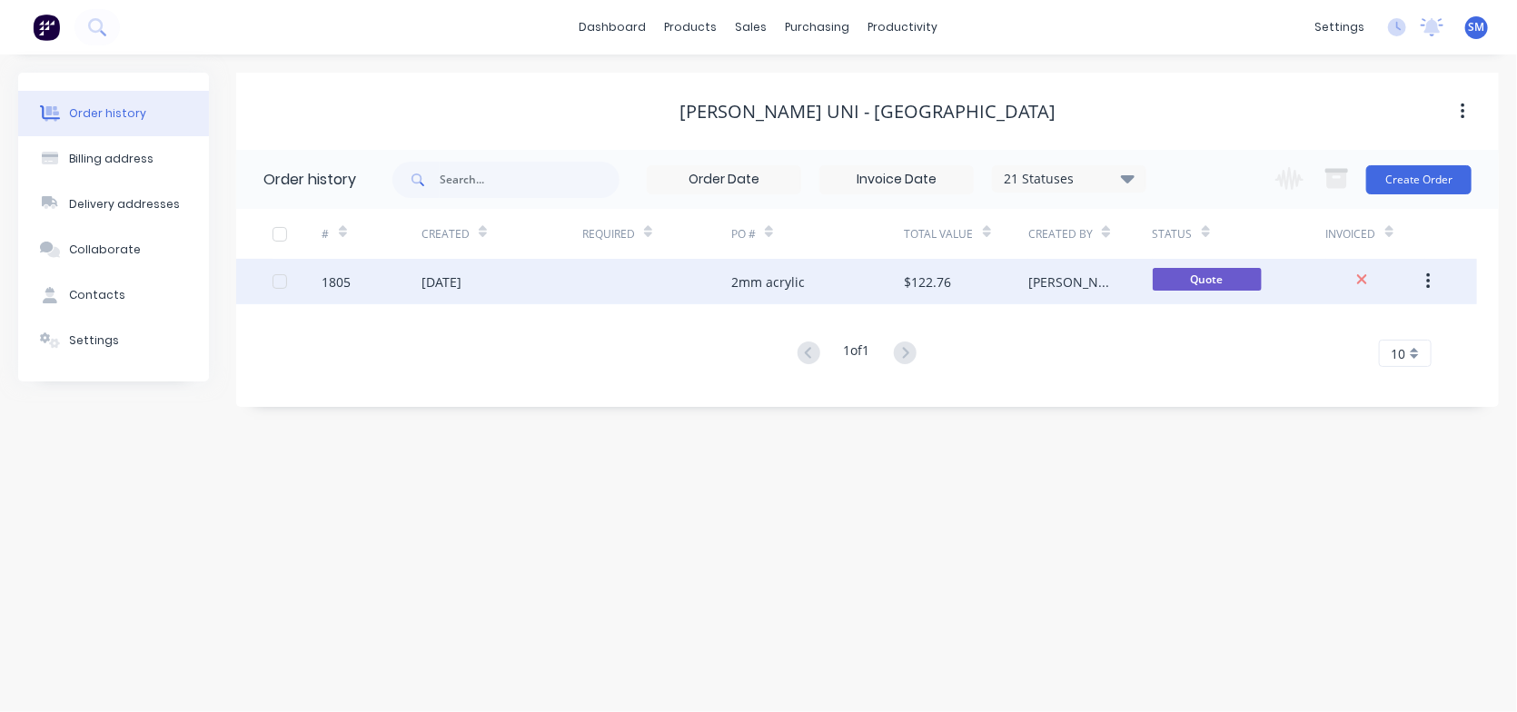
click at [334, 293] on div "1805" at bounding box center [371, 281] width 99 height 45
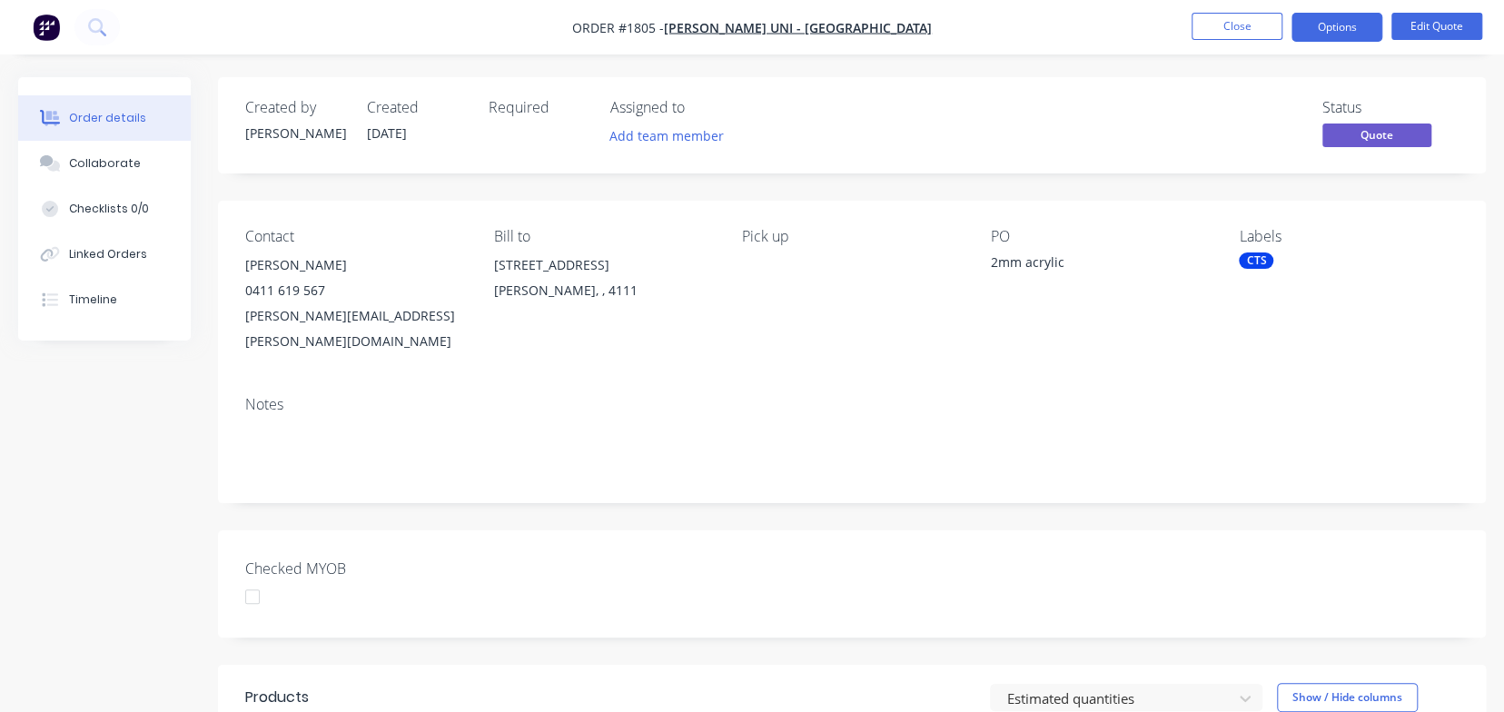
click at [1337, 10] on nav "Order #1805 - [PERSON_NAME] Uni - [GEOGRAPHIC_DATA] Close Options Edit Quote" at bounding box center [752, 27] width 1504 height 55
click at [1337, 17] on button "Options" at bounding box center [1337, 27] width 91 height 29
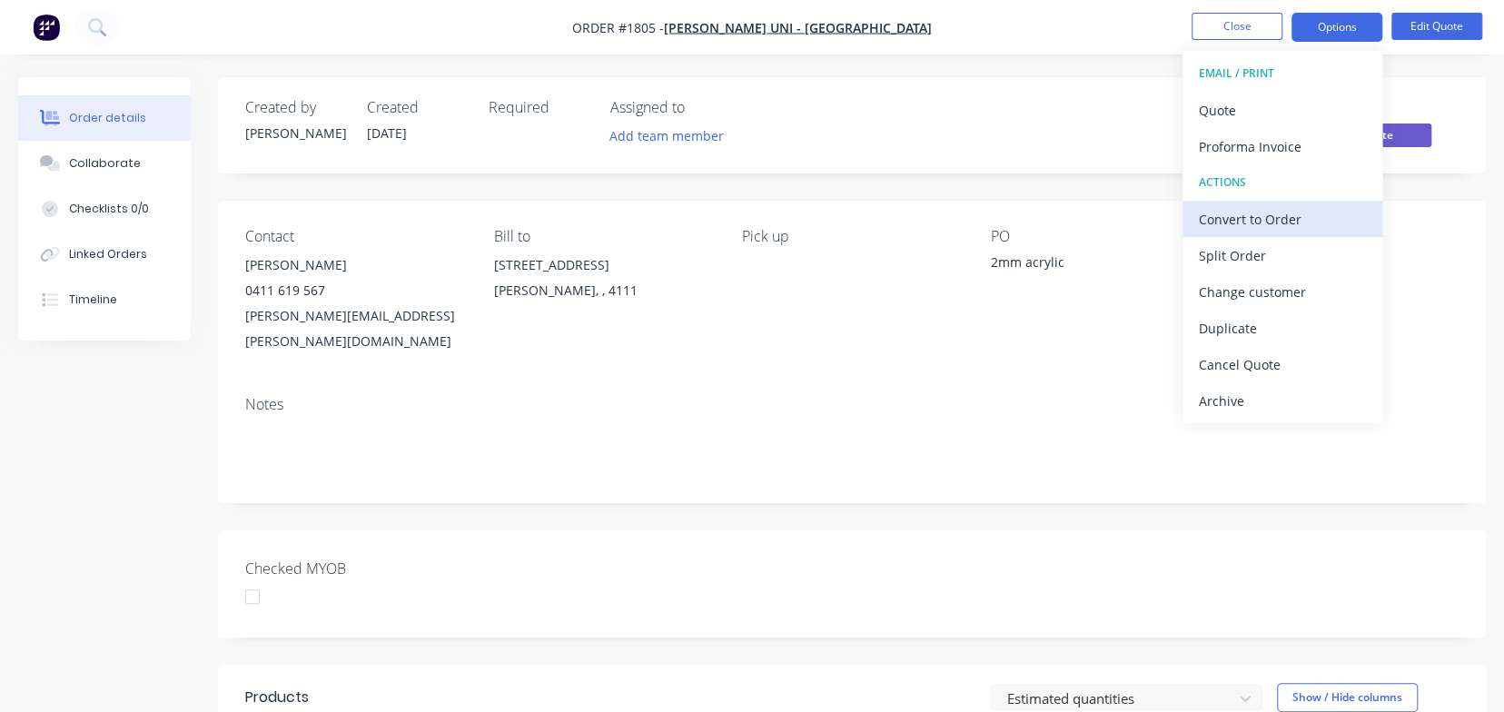
click at [1239, 218] on div "Convert to Order" at bounding box center [1282, 219] width 167 height 26
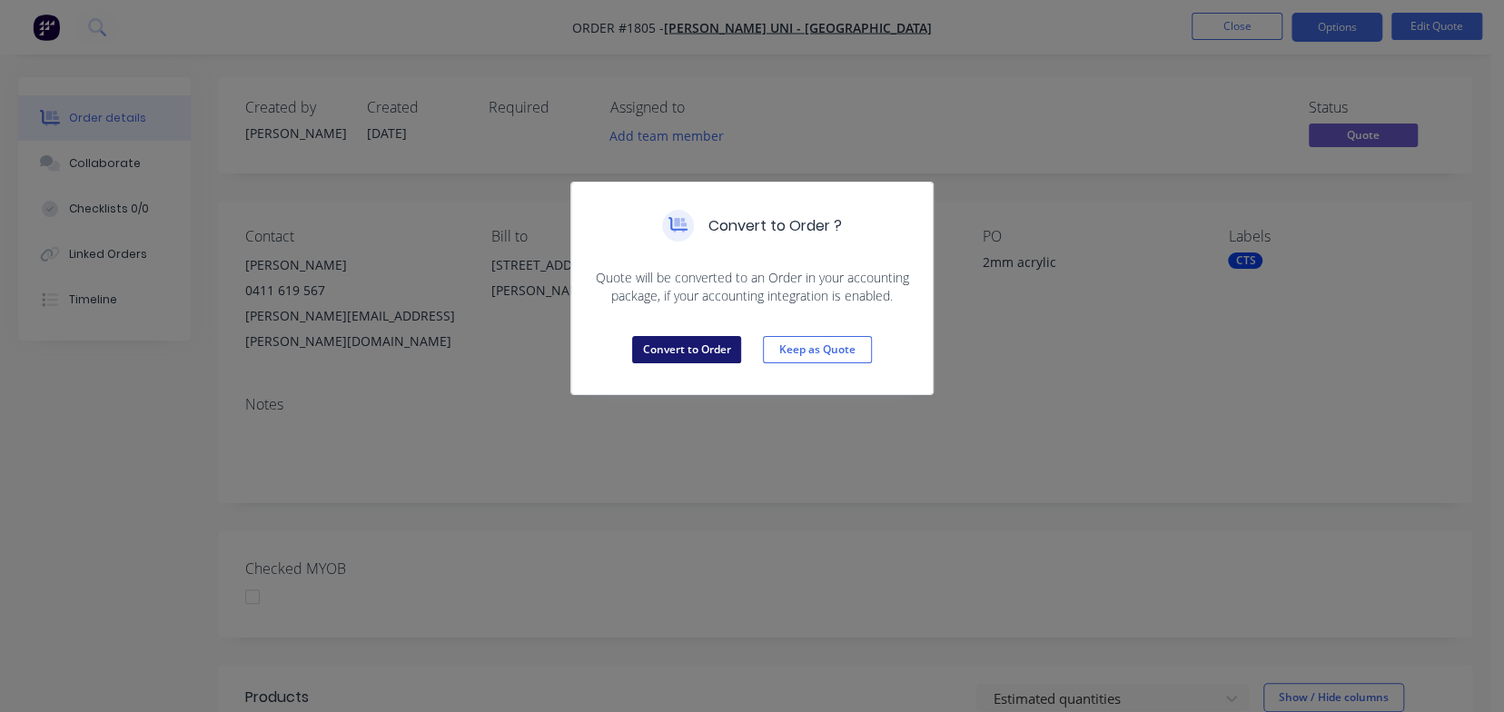
click at [706, 348] on button "Convert to Order" at bounding box center [686, 349] width 109 height 27
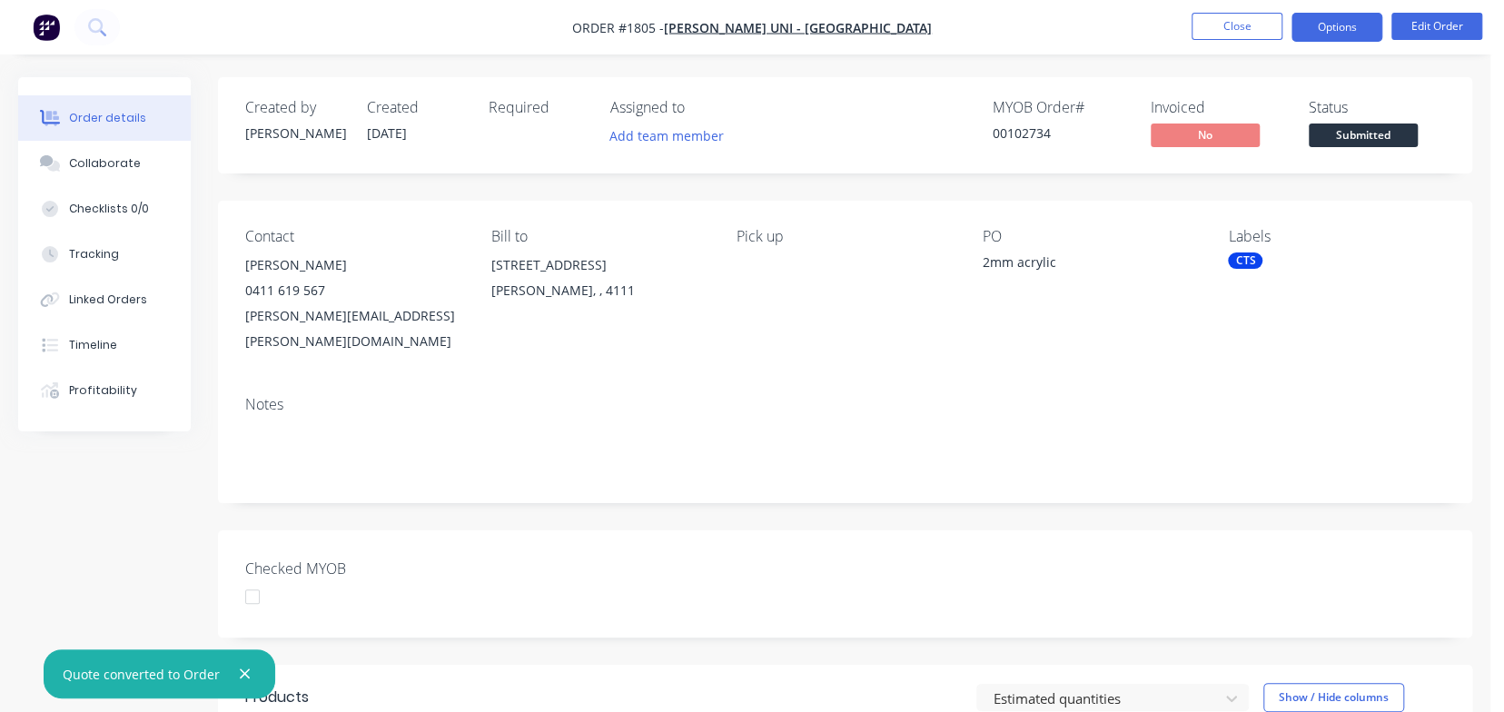
click at [1349, 24] on button "Options" at bounding box center [1337, 27] width 91 height 29
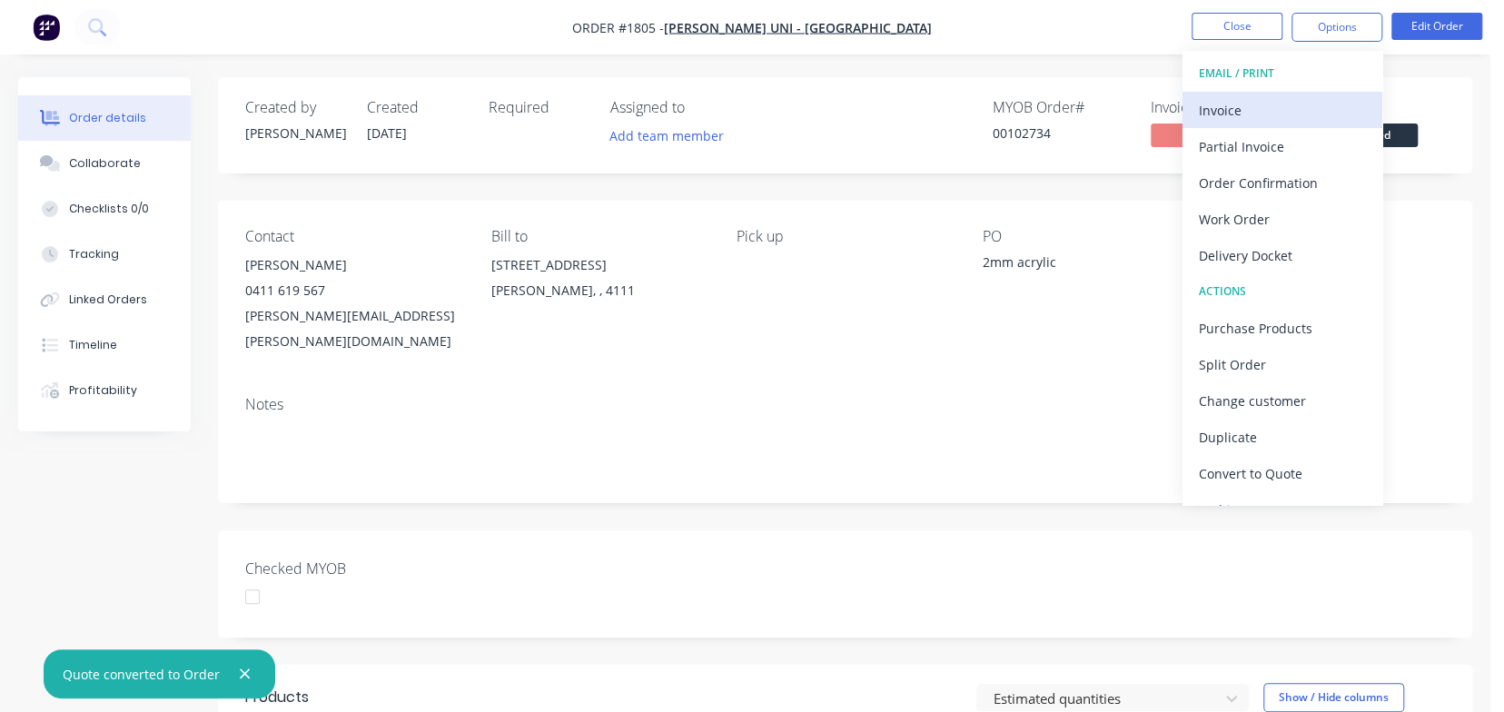
click at [1223, 114] on div "Invoice" at bounding box center [1282, 110] width 167 height 26
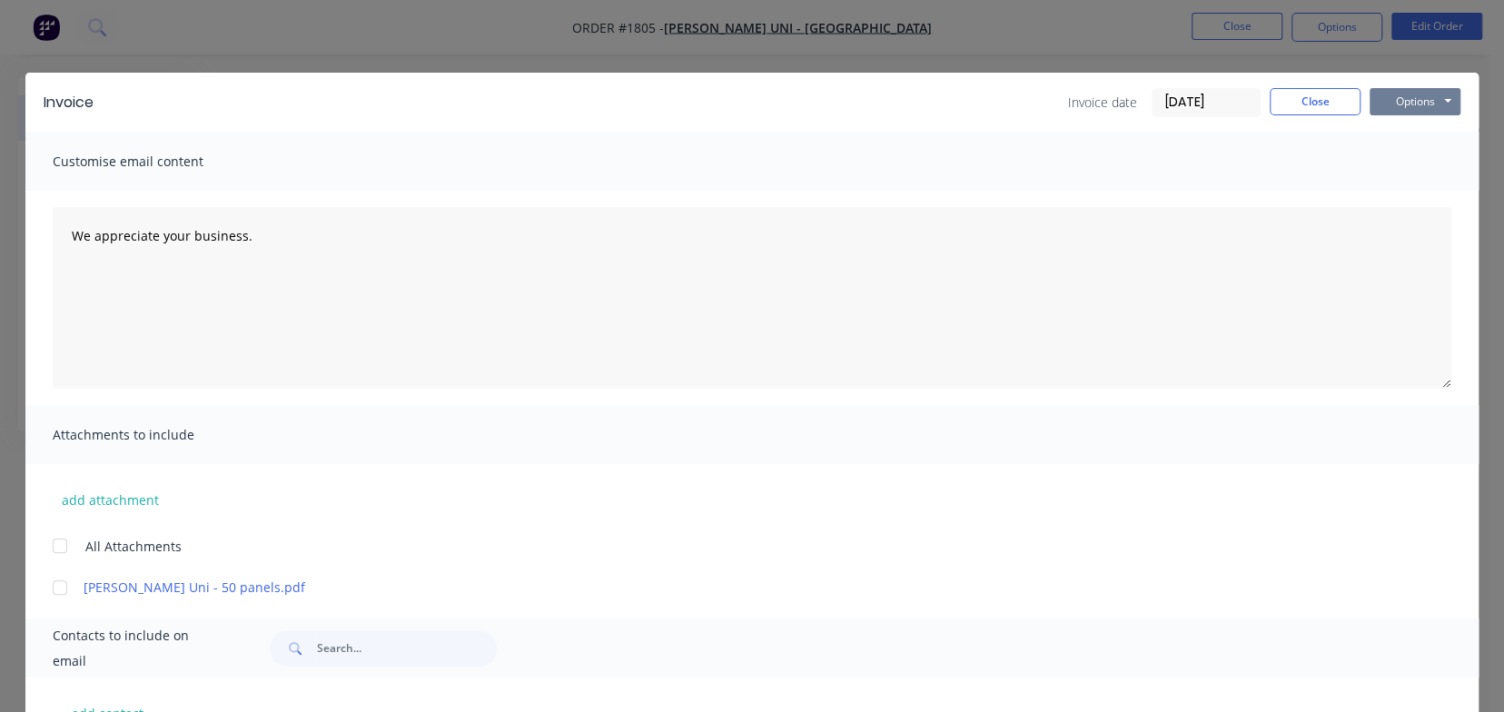
click at [1404, 95] on button "Options" at bounding box center [1415, 101] width 91 height 27
click at [1394, 162] on button "Print" at bounding box center [1428, 164] width 116 height 30
click at [1304, 94] on button "Close" at bounding box center [1315, 101] width 91 height 27
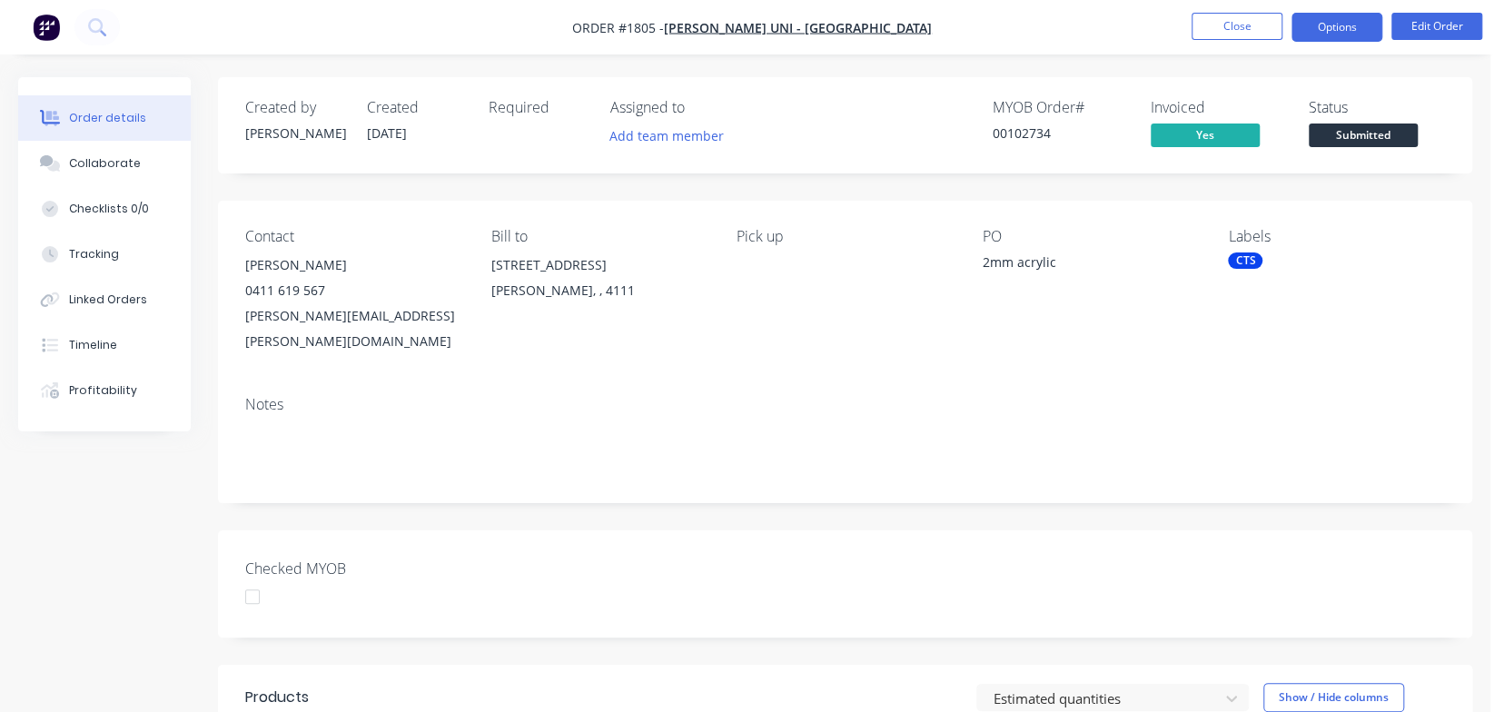
click at [1339, 27] on button "Options" at bounding box center [1337, 27] width 91 height 29
click at [1435, 264] on div "CTS" at bounding box center [1336, 261] width 217 height 16
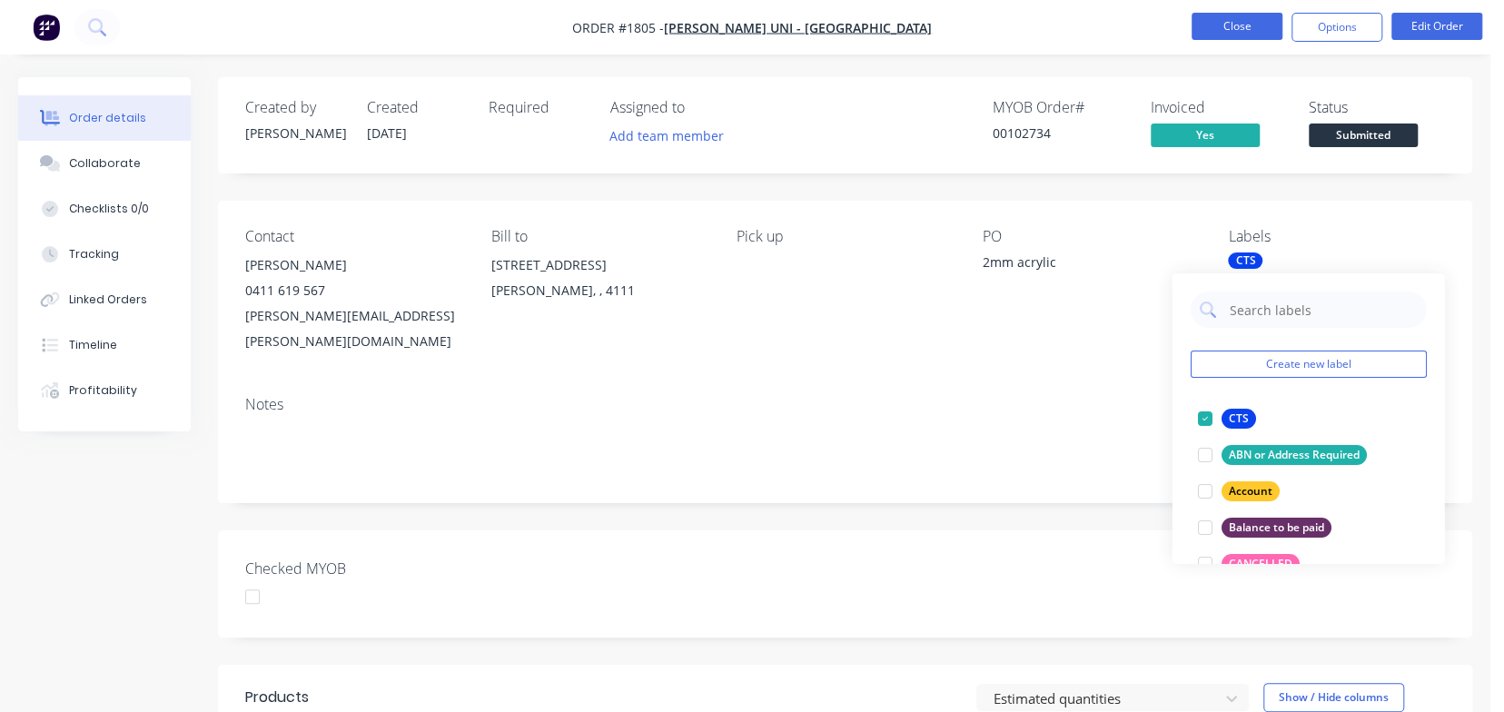
click at [1250, 23] on button "Close" at bounding box center [1237, 26] width 91 height 27
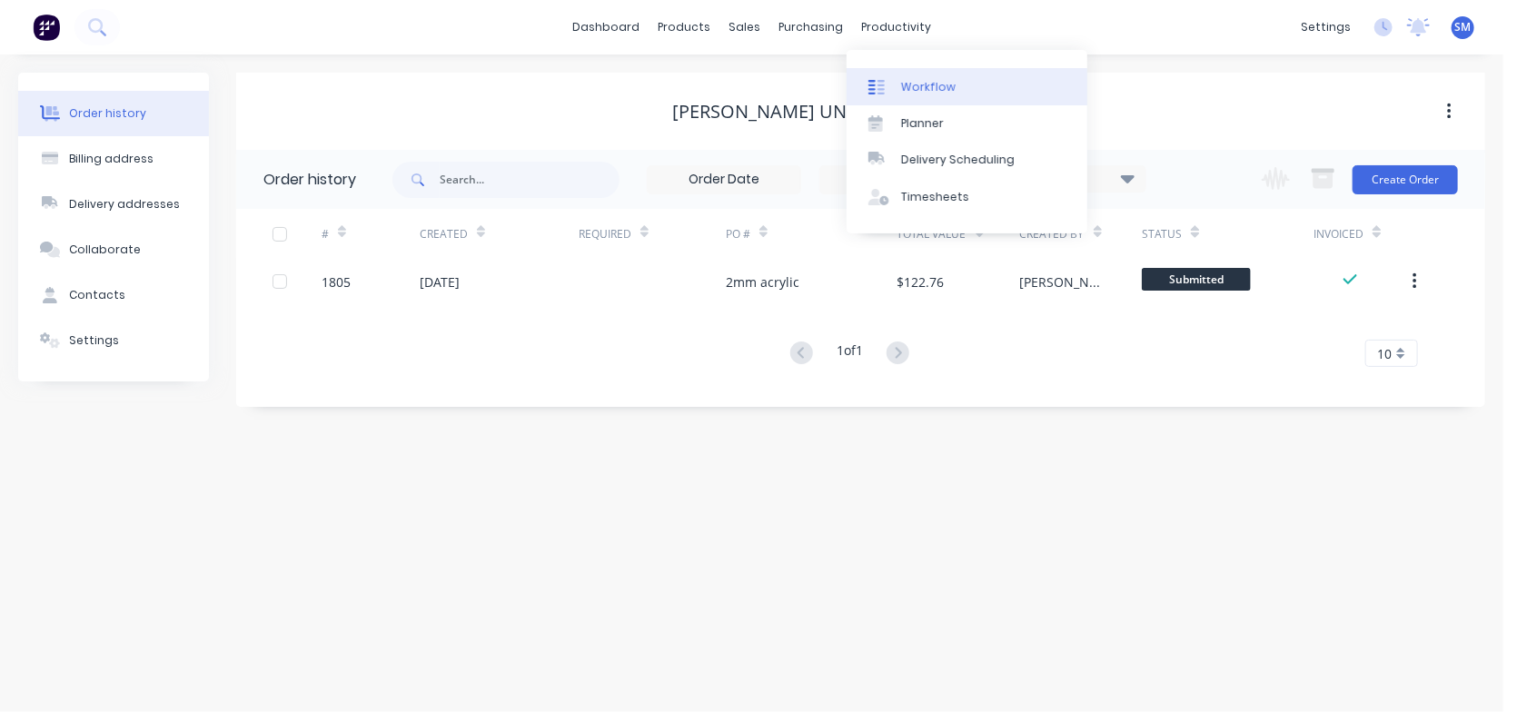
click at [929, 74] on link "Workflow" at bounding box center [967, 86] width 241 height 36
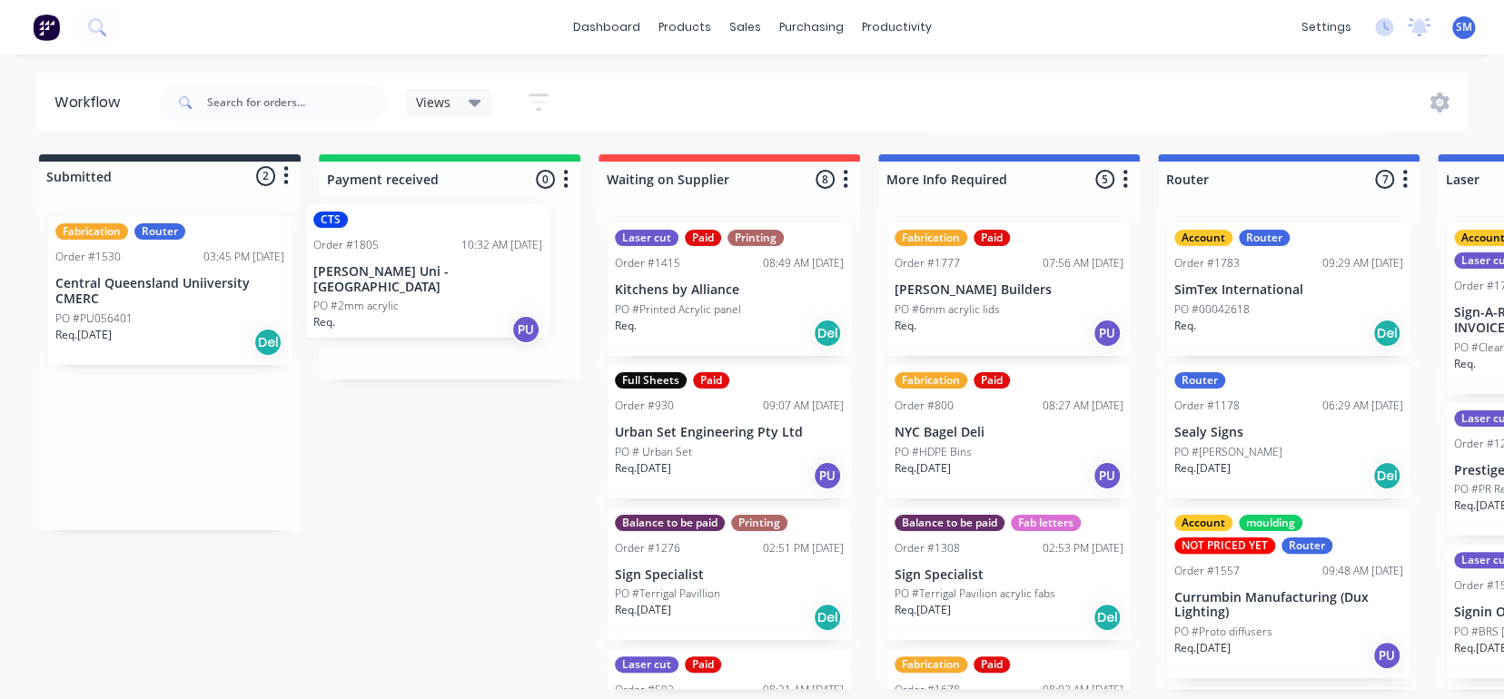
drag, startPoint x: 131, startPoint y: 293, endPoint x: 394, endPoint y: 280, distance: 263.7
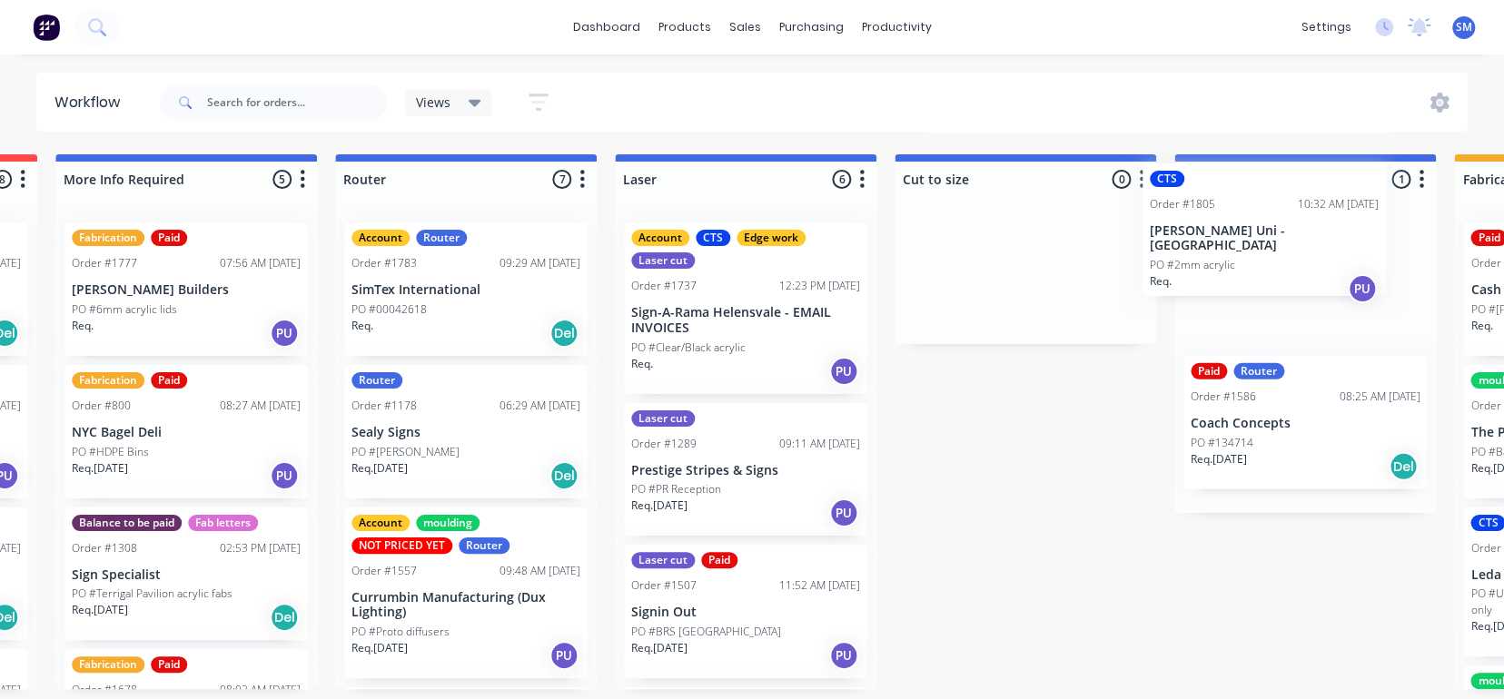
scroll to position [0, 825]
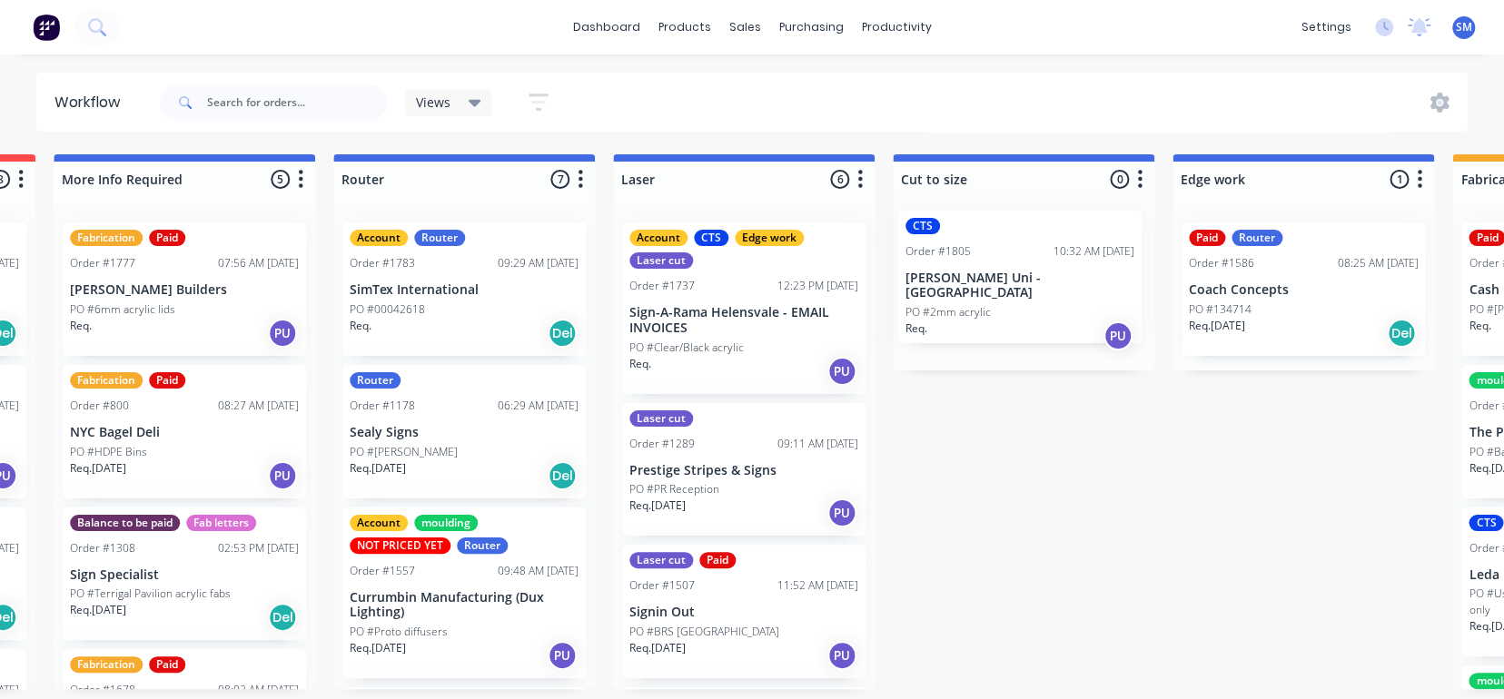
drag, startPoint x: 130, startPoint y: 282, endPoint x: 980, endPoint y: 271, distance: 850.3
click at [980, 271] on div "Submitted 1 Status colour #273444 hex #273444 Save Cancel Summaries Total order…" at bounding box center [1335, 421] width 4347 height 535
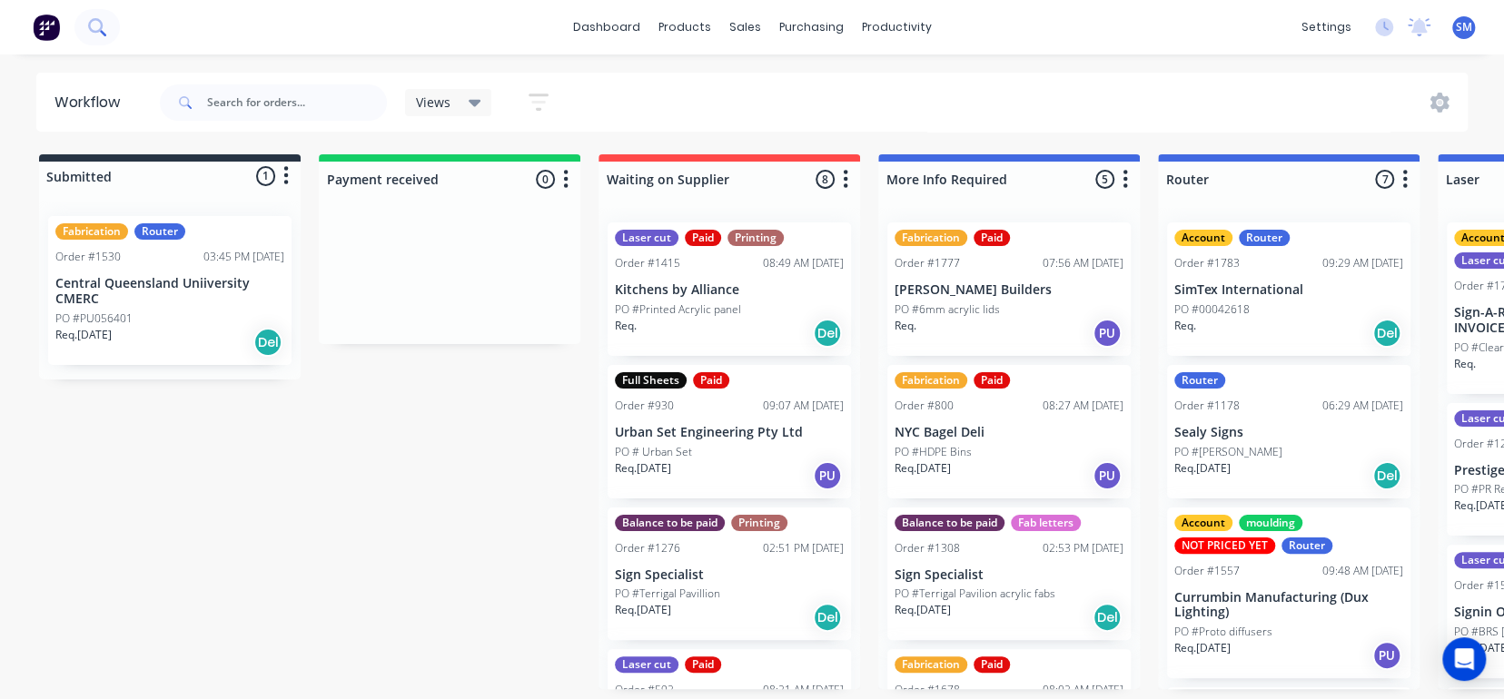
click at [115, 24] on button at bounding box center [96, 27] width 45 height 36
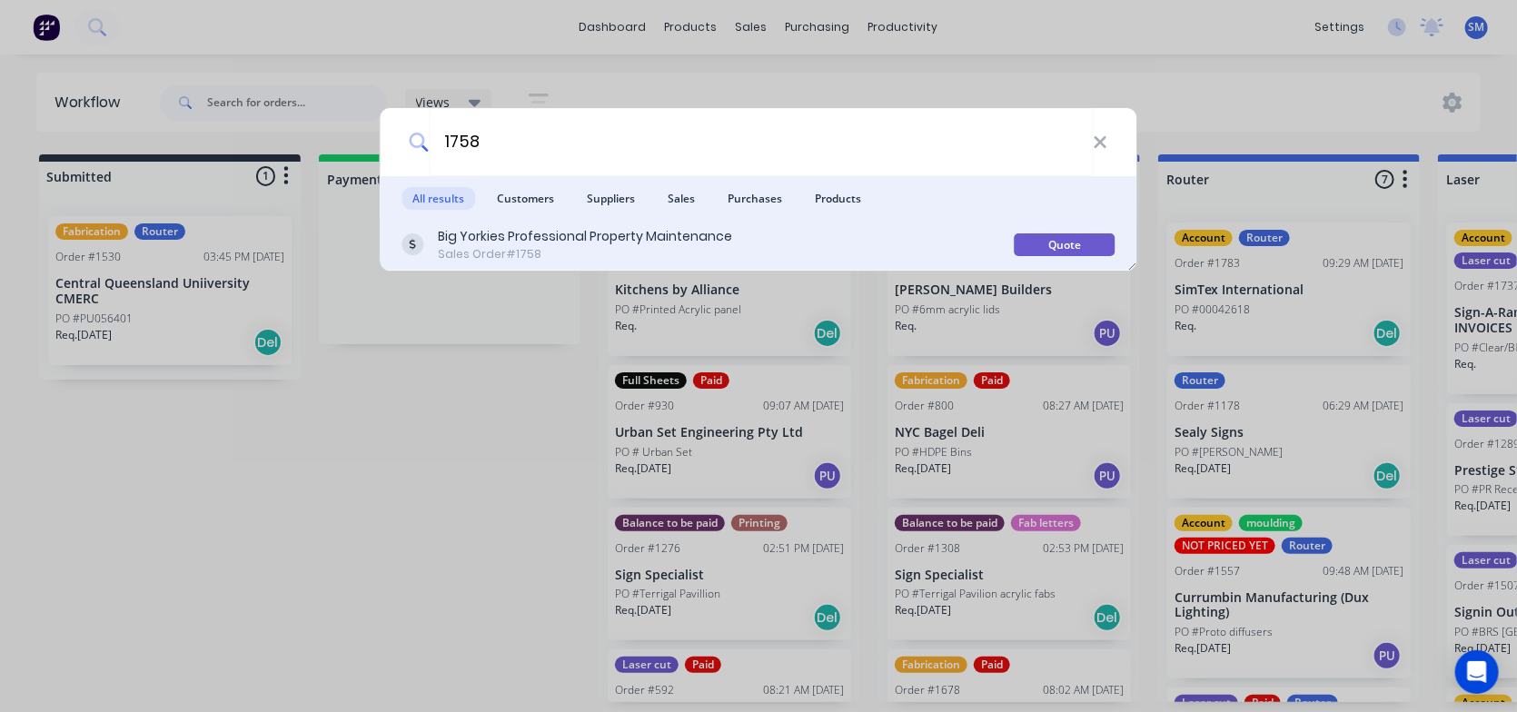
type input "1758"
click at [531, 254] on div "Sales Order #1758" at bounding box center [586, 254] width 294 height 16
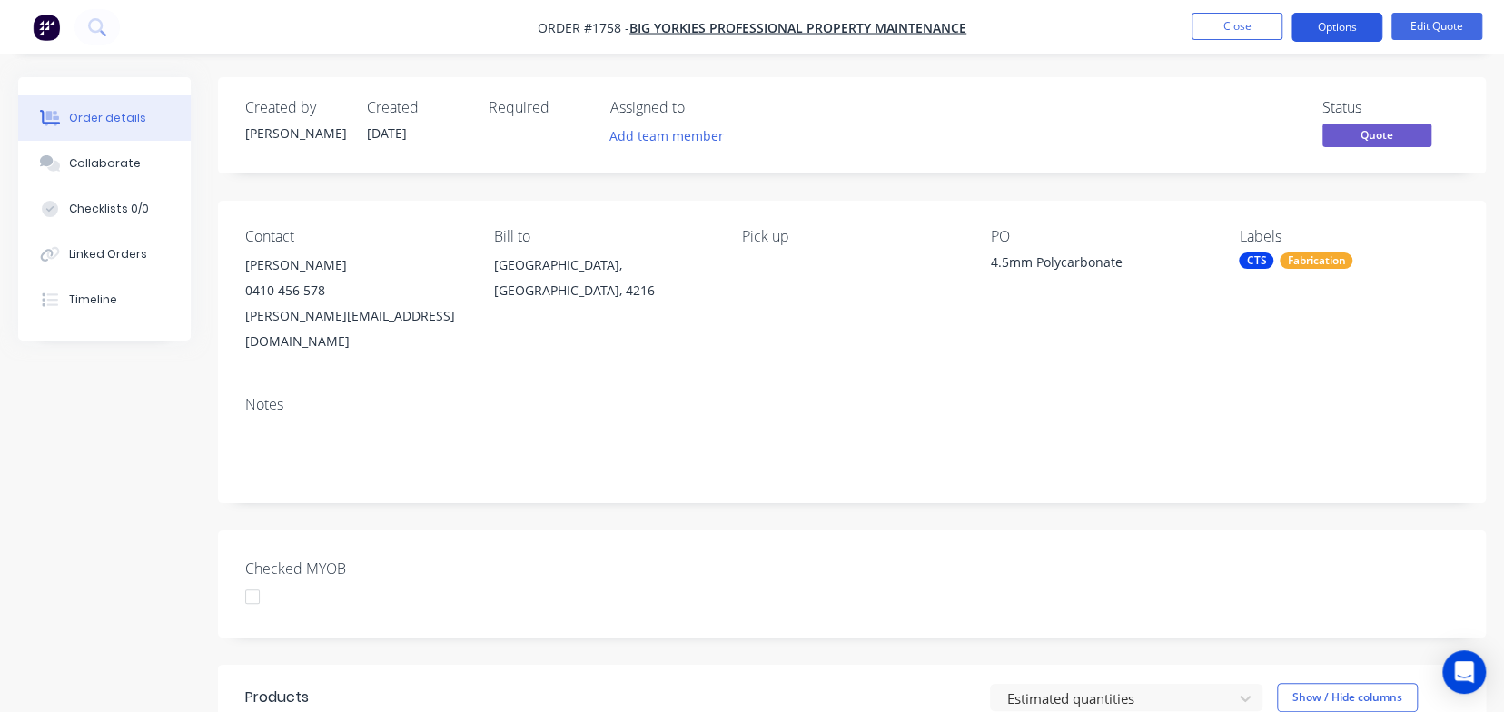
click at [1325, 26] on button "Options" at bounding box center [1337, 27] width 91 height 29
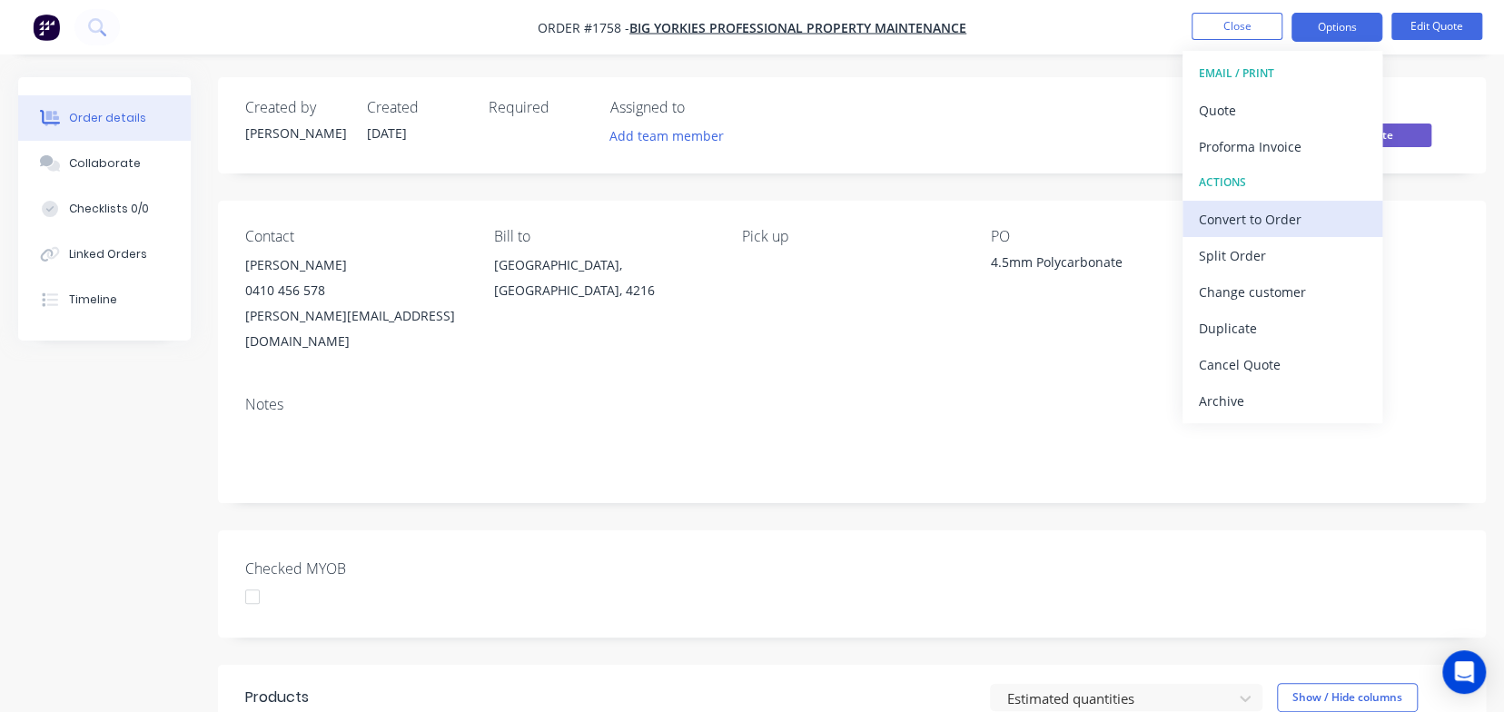
click at [1241, 210] on div "Convert to Order" at bounding box center [1282, 219] width 167 height 26
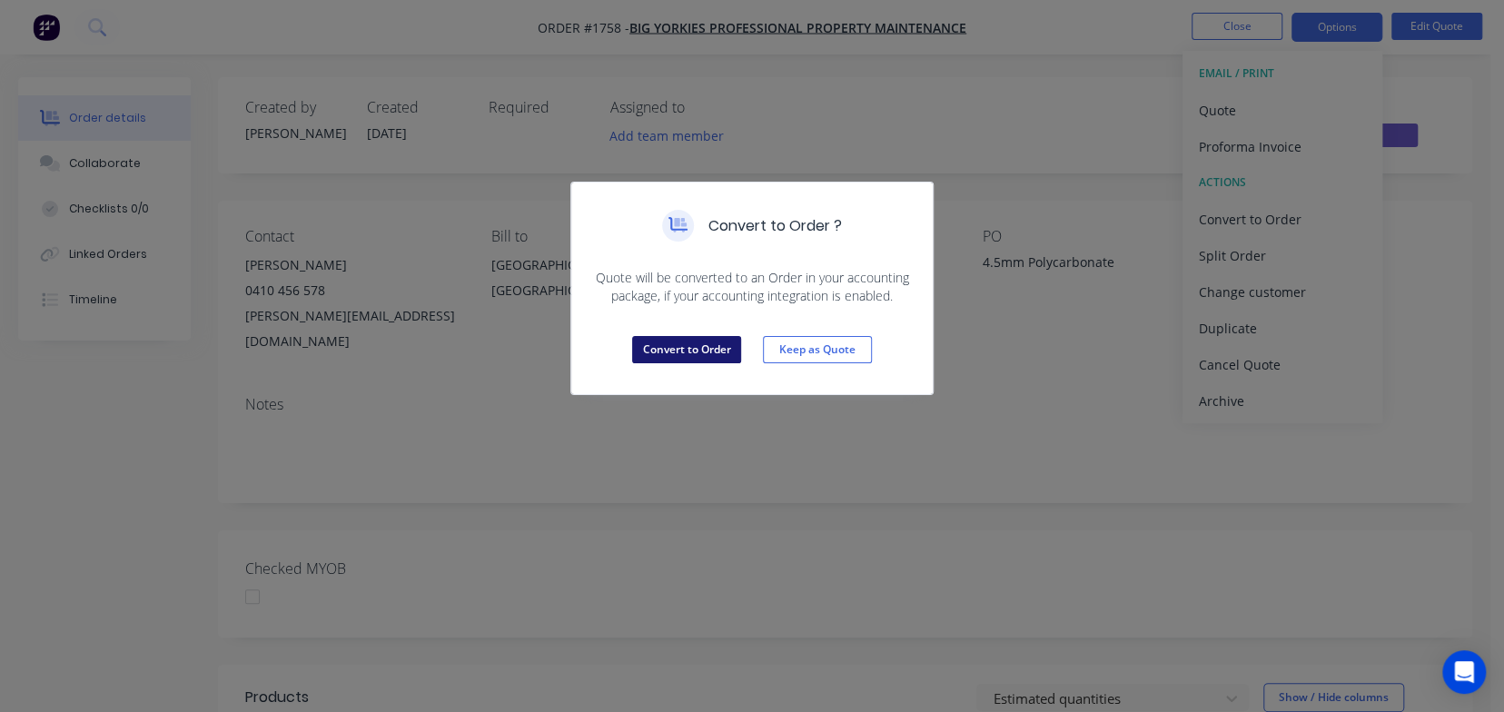
click at [694, 346] on button "Convert to Order" at bounding box center [686, 349] width 109 height 27
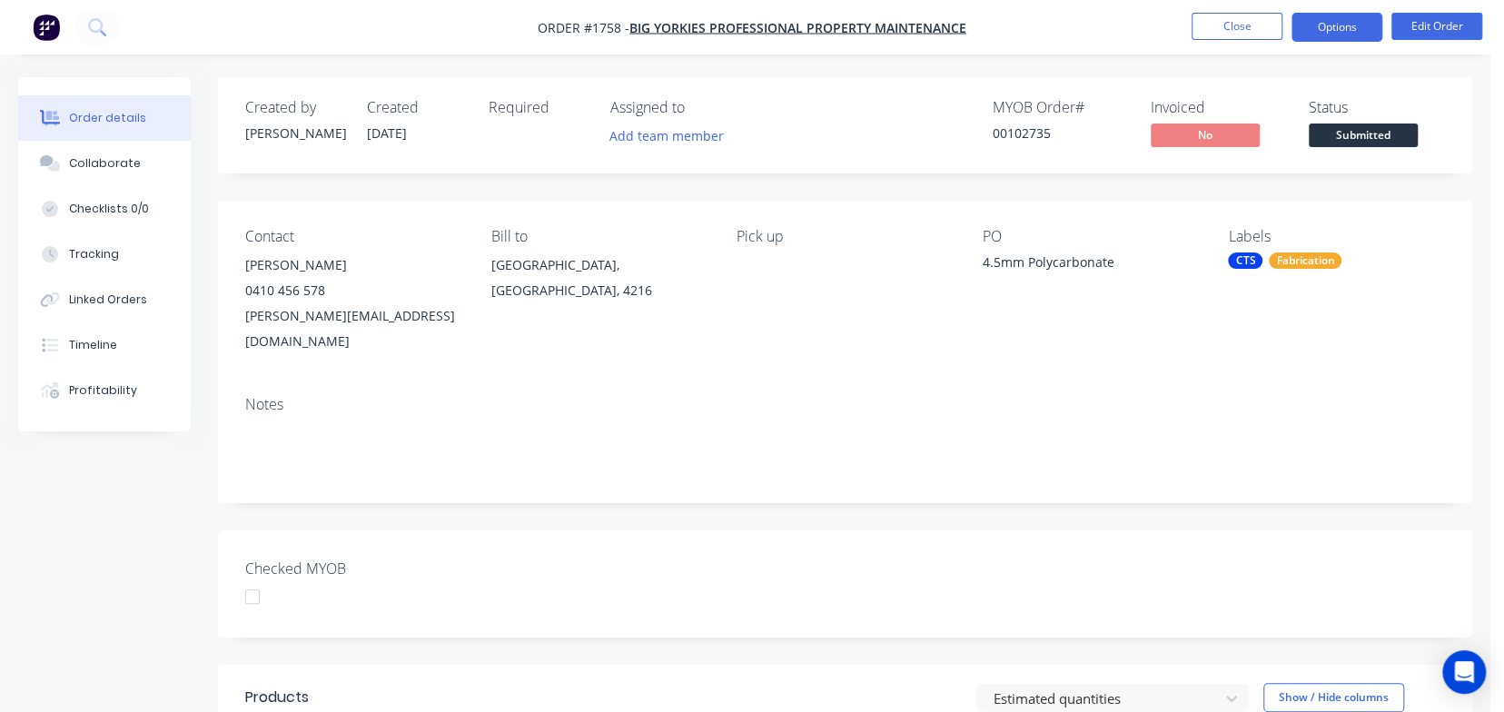
click at [1318, 16] on button "Options" at bounding box center [1337, 27] width 91 height 29
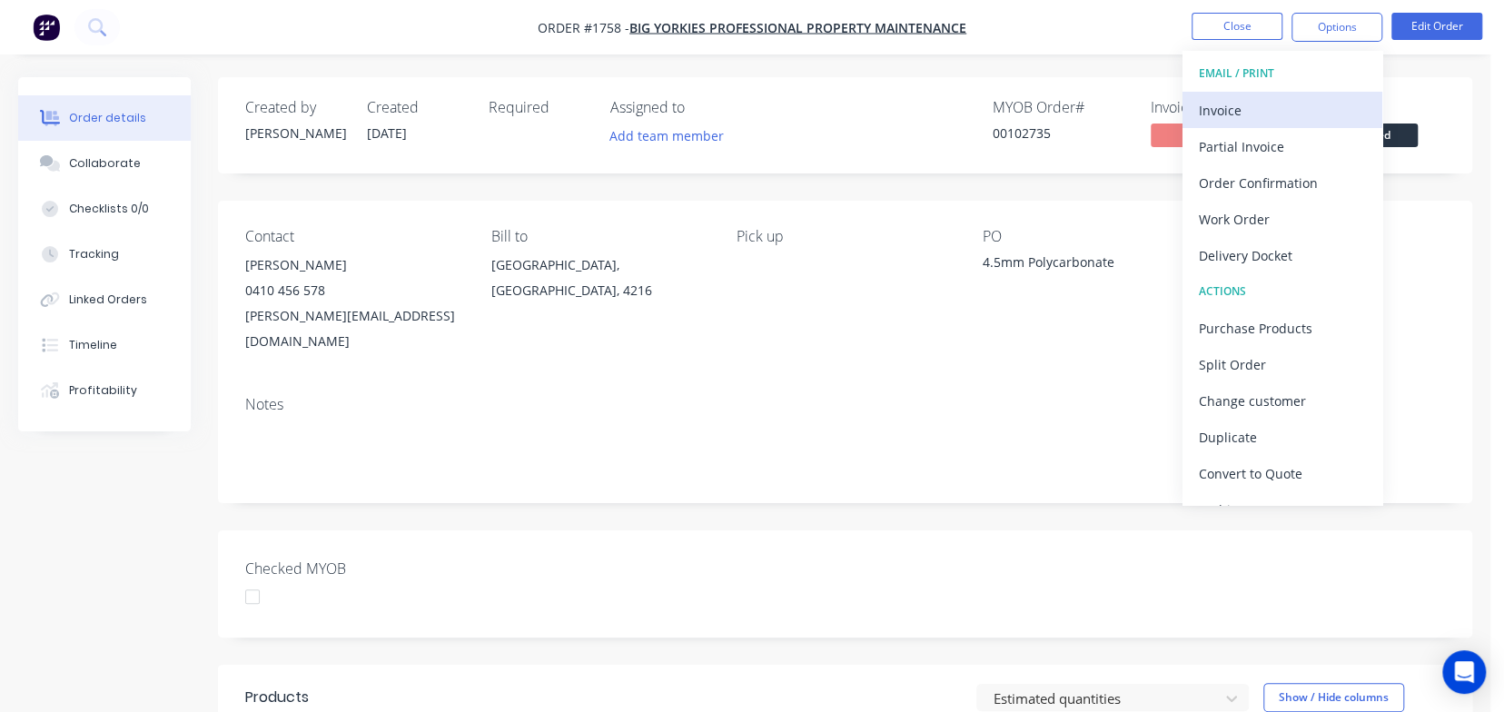
click at [1222, 114] on div "Invoice" at bounding box center [1282, 110] width 167 height 26
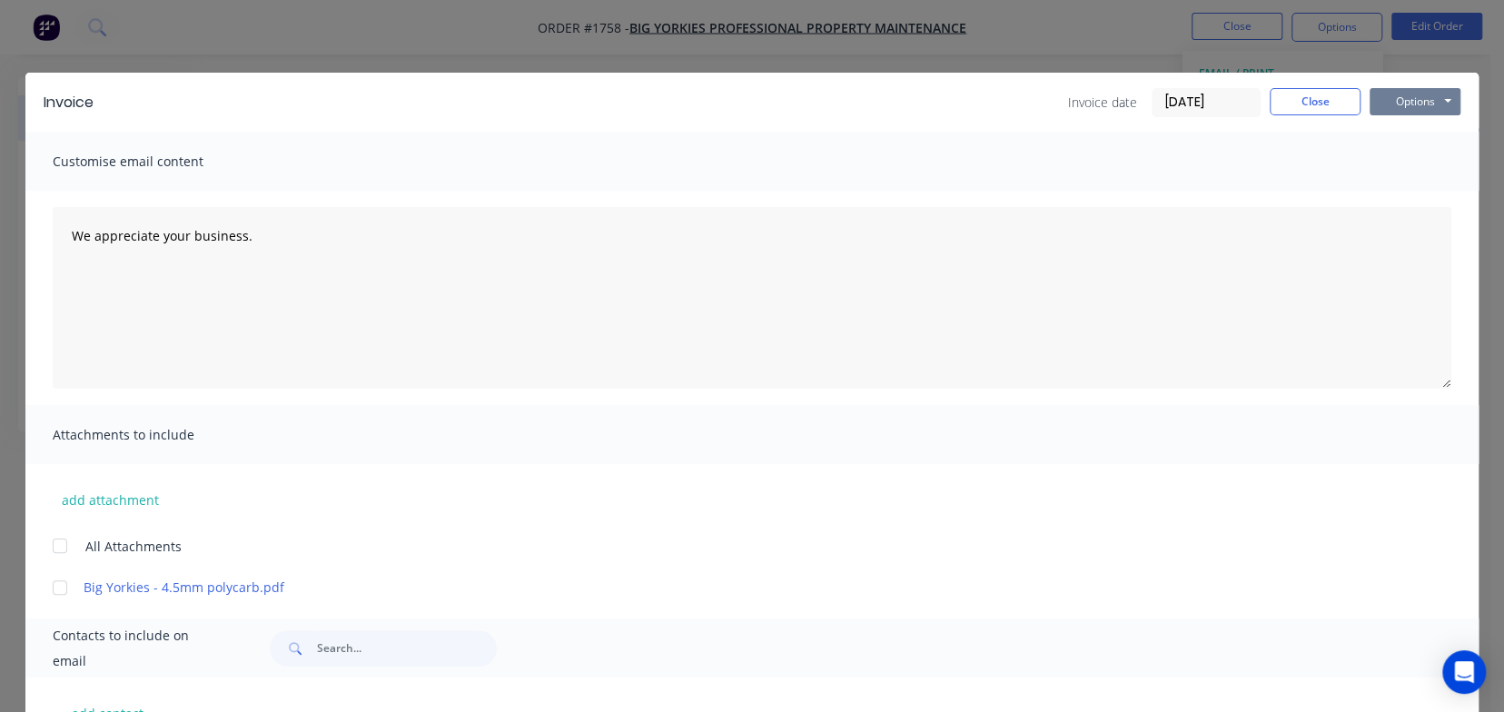
click at [1408, 104] on button "Options" at bounding box center [1415, 101] width 91 height 27
click at [1404, 159] on button "Print" at bounding box center [1428, 164] width 116 height 30
click at [1311, 94] on button "Close" at bounding box center [1315, 101] width 91 height 27
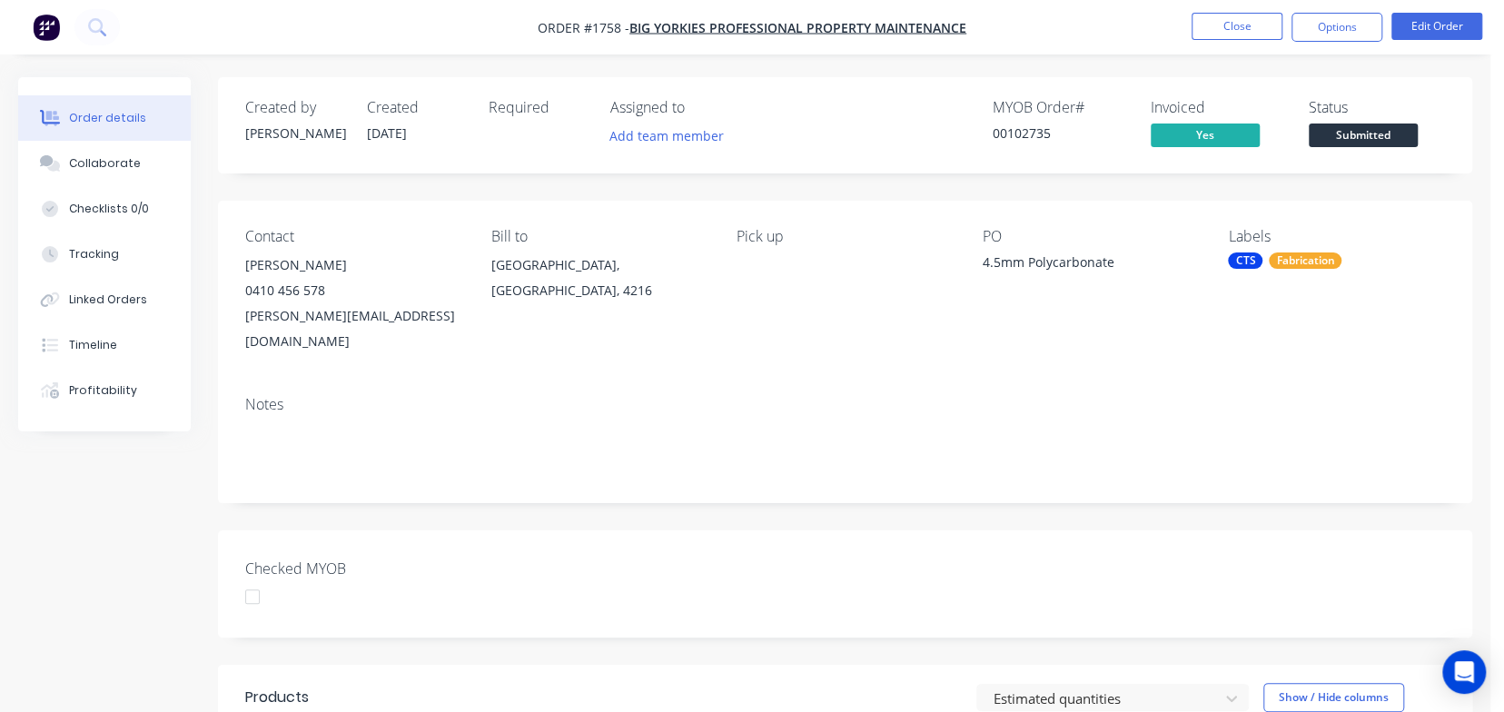
click at [79, 117] on div "Order details" at bounding box center [107, 118] width 77 height 16
click at [1237, 31] on button "Close" at bounding box center [1237, 26] width 91 height 27
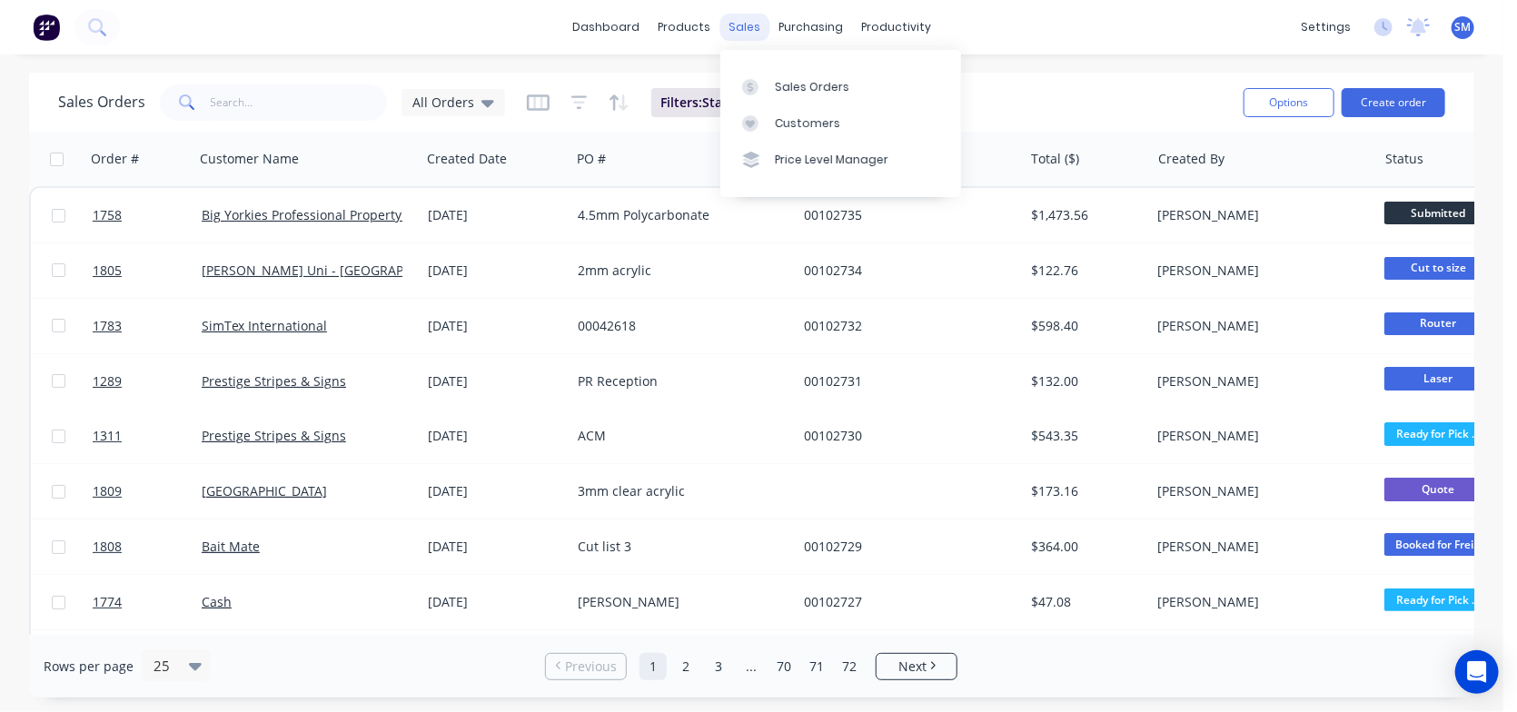
click at [747, 29] on div "sales" at bounding box center [744, 27] width 50 height 27
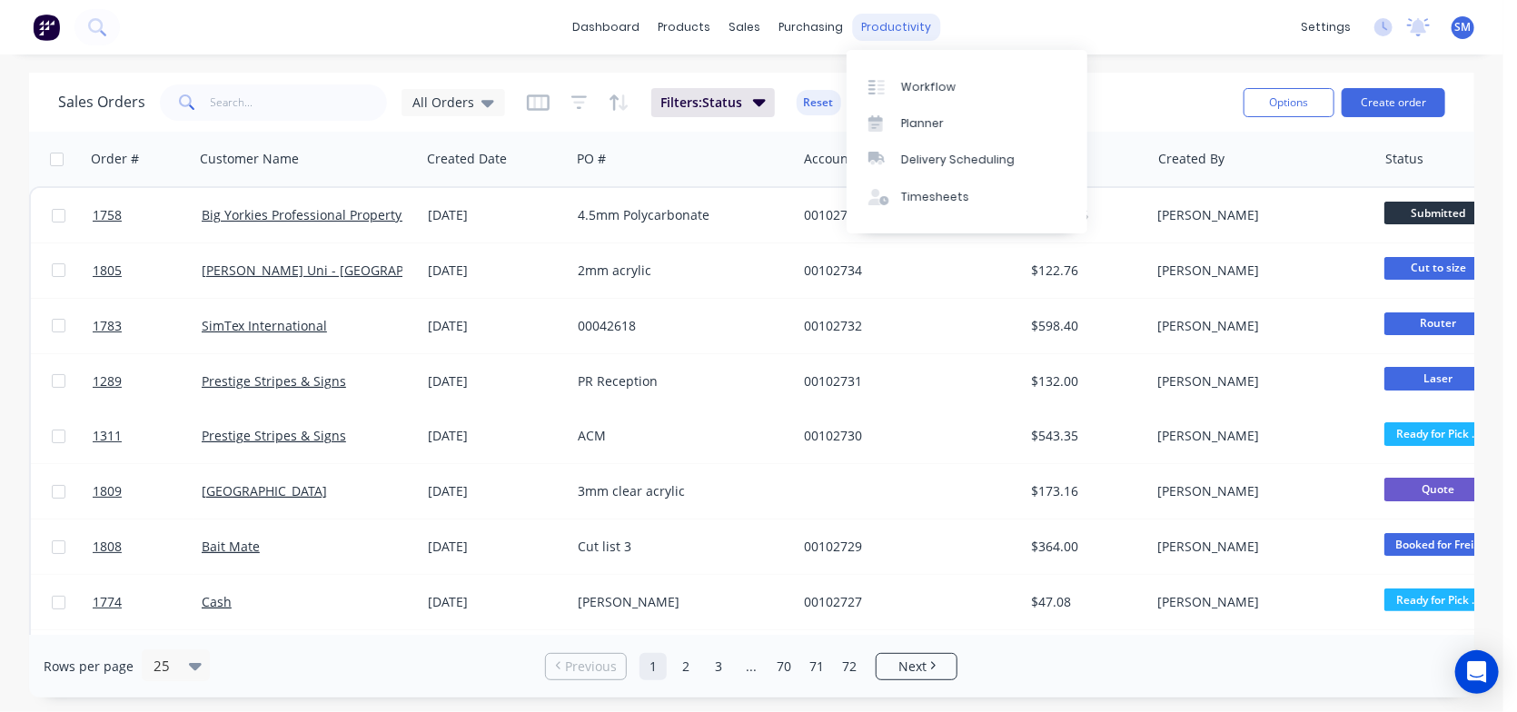
click at [861, 28] on div "productivity" at bounding box center [896, 27] width 88 height 27
click at [920, 83] on div "Workflow" at bounding box center [928, 87] width 55 height 16
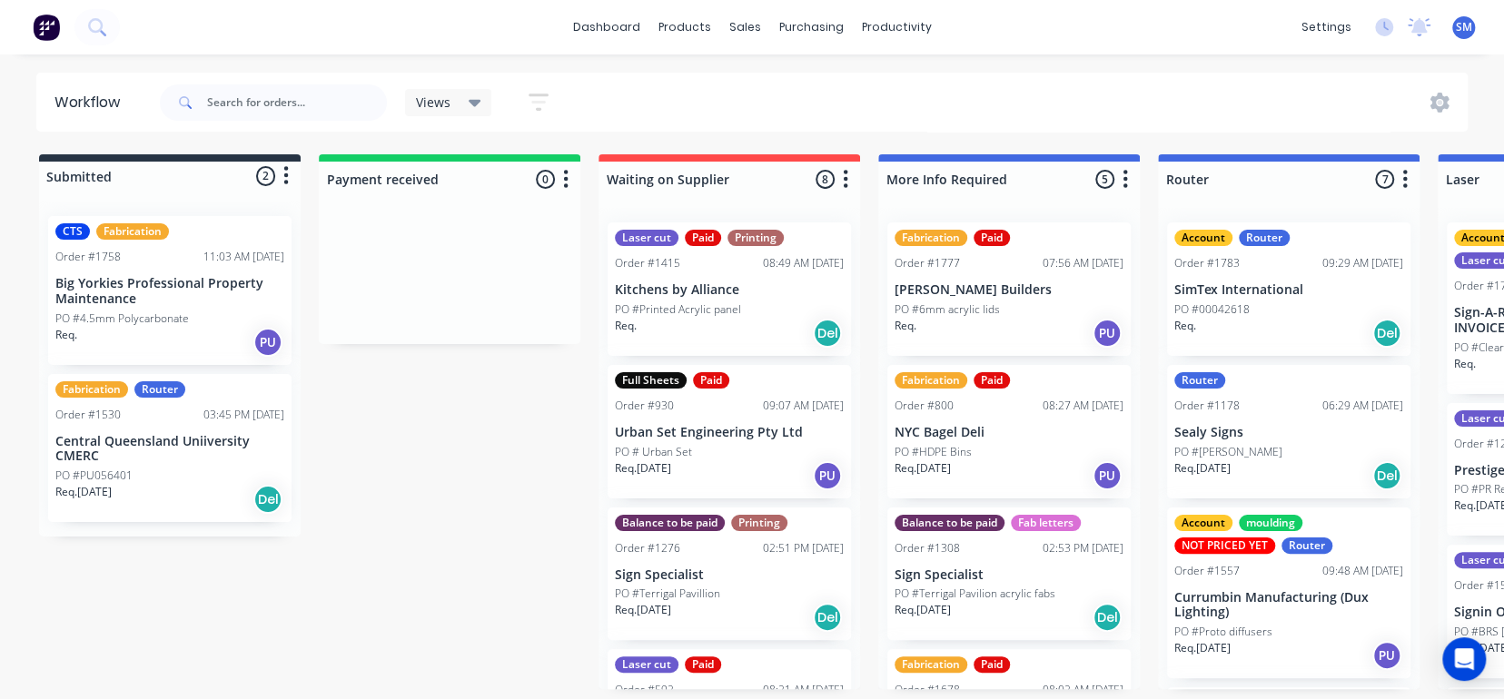
click at [155, 269] on div "CTS Fabrication Order #1758 11:03 AM 08/10/25 Big Yorkies Professional Property…" at bounding box center [169, 290] width 243 height 149
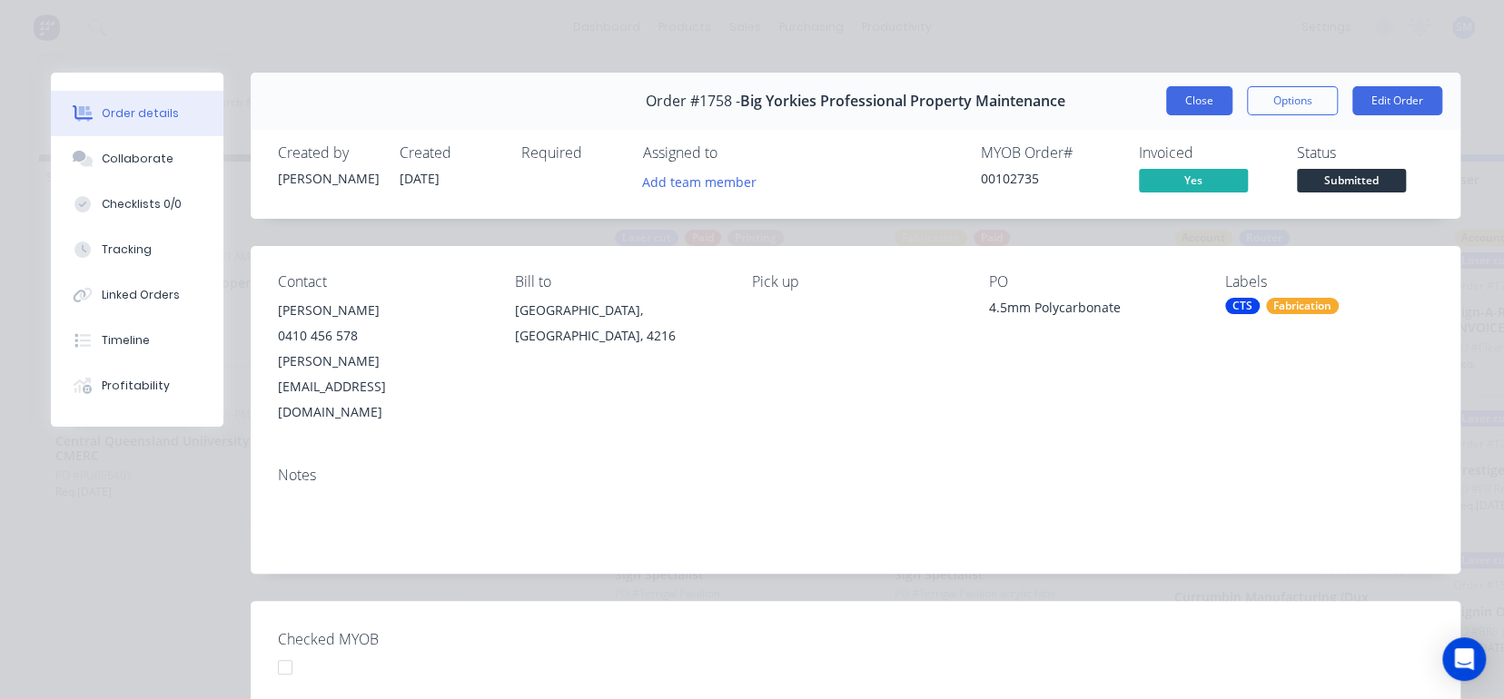
click at [1174, 102] on button "Close" at bounding box center [1199, 100] width 66 height 29
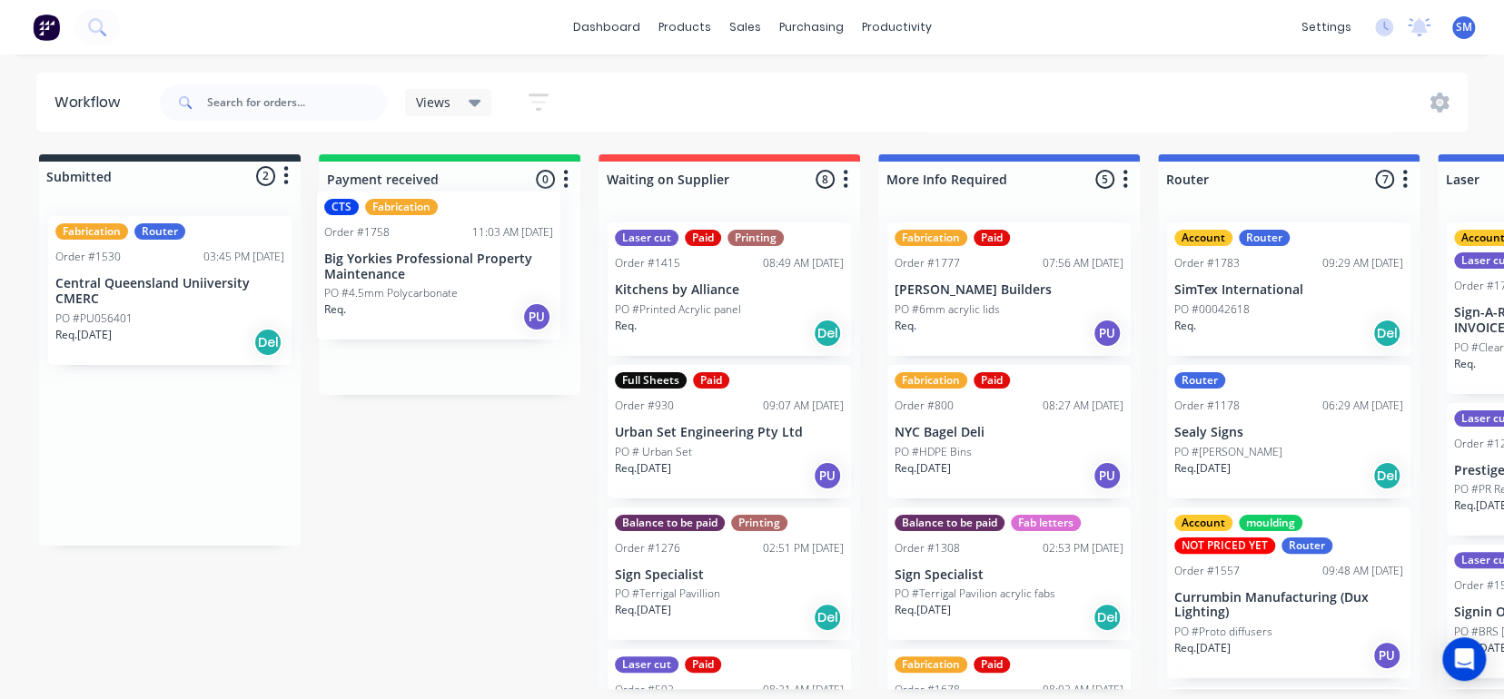
drag, startPoint x: 86, startPoint y: 276, endPoint x: 365, endPoint y: 252, distance: 280.0
